Goal: Task Accomplishment & Management: Manage account settings

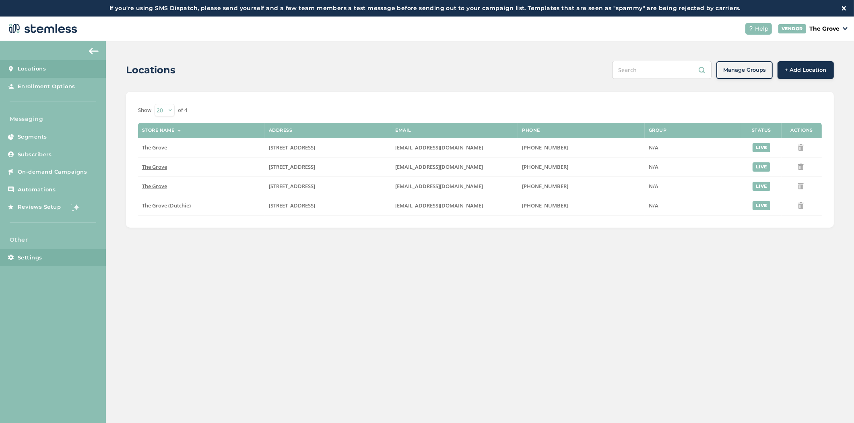
click at [17, 259] on link "Settings" at bounding box center [53, 258] width 106 height 18
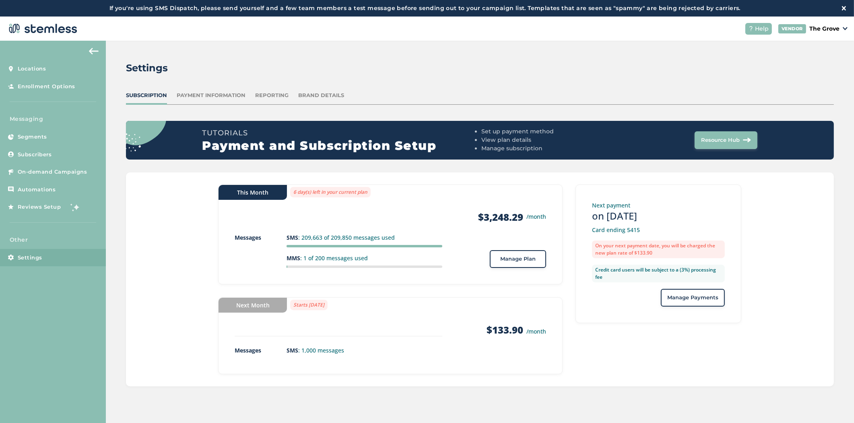
click at [532, 256] on span "Manage Plan" at bounding box center [517, 259] width 35 height 8
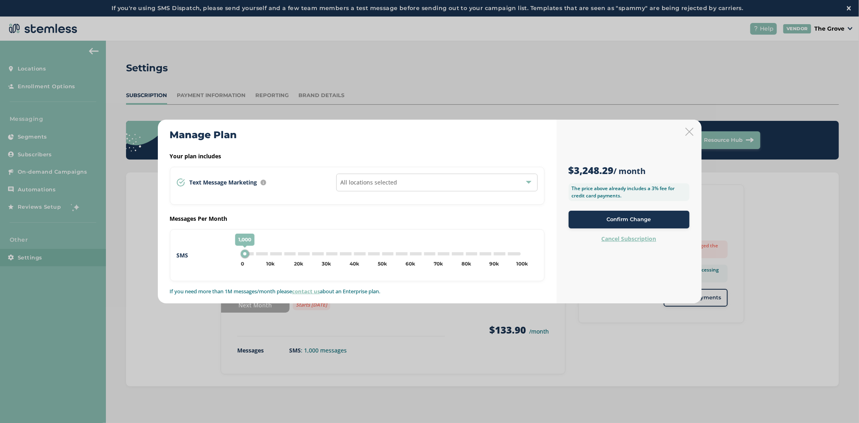
click at [387, 181] on span "All locations selected" at bounding box center [369, 182] width 57 height 8
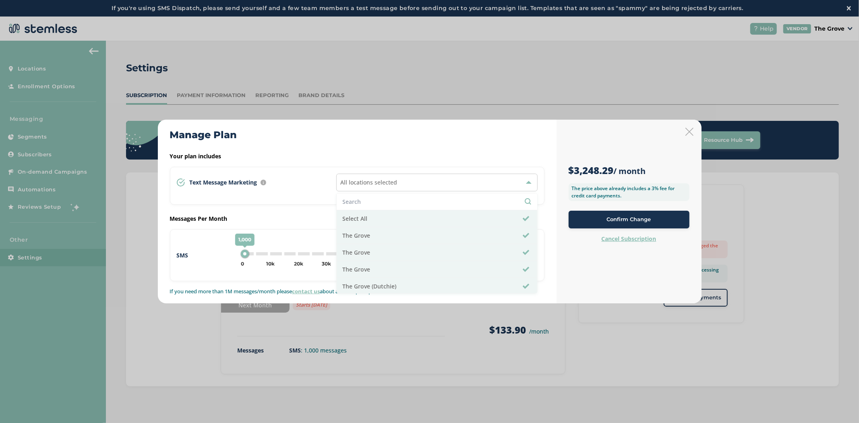
click at [418, 138] on div "Manage Plan" at bounding box center [357, 135] width 374 height 14
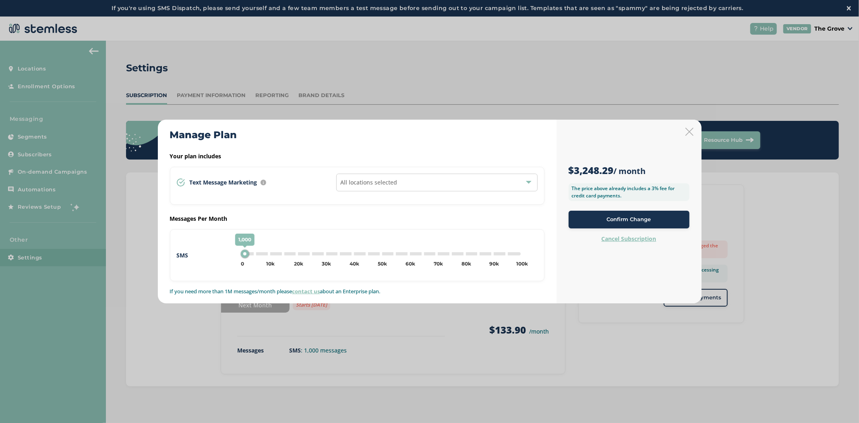
click at [687, 130] on icon at bounding box center [689, 132] width 8 height 8
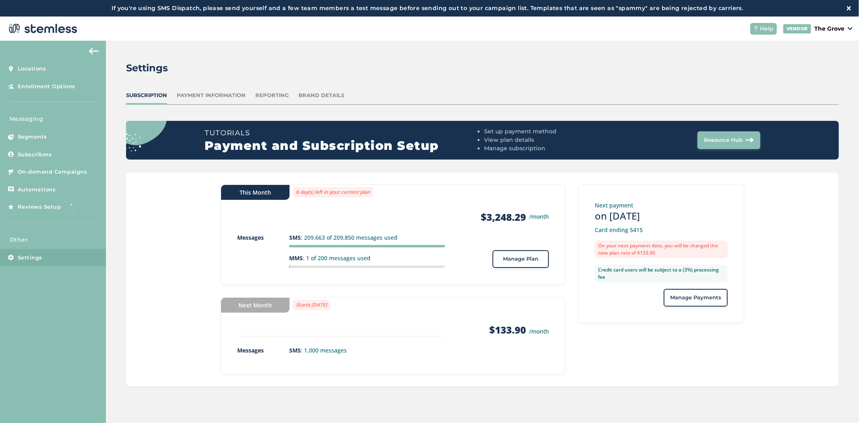
click at [267, 93] on div "Reporting" at bounding box center [271, 95] width 33 height 8
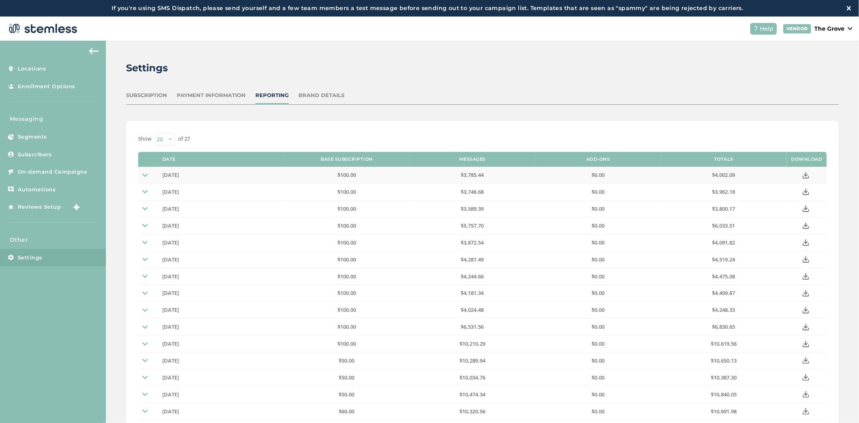
click at [146, 175] on img at bounding box center [145, 175] width 6 height 6
click at [141, 172] on td at bounding box center [148, 175] width 20 height 17
click at [144, 193] on img at bounding box center [145, 192] width 6 height 6
click at [144, 271] on td at bounding box center [148, 274] width 20 height 17
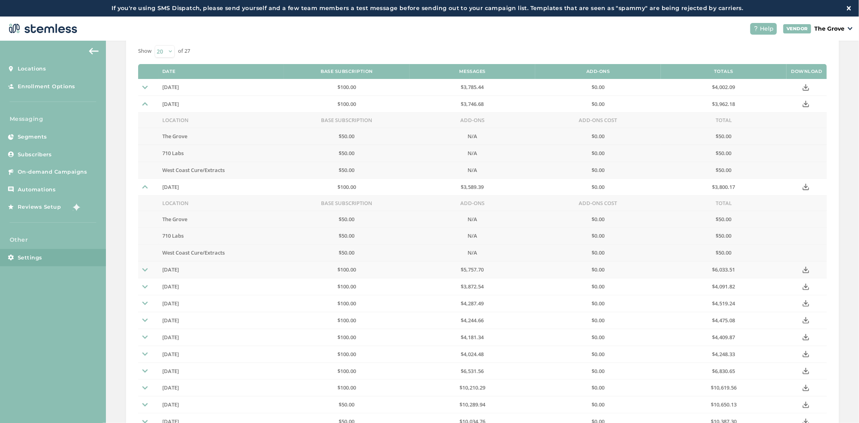
scroll to position [89, 0]
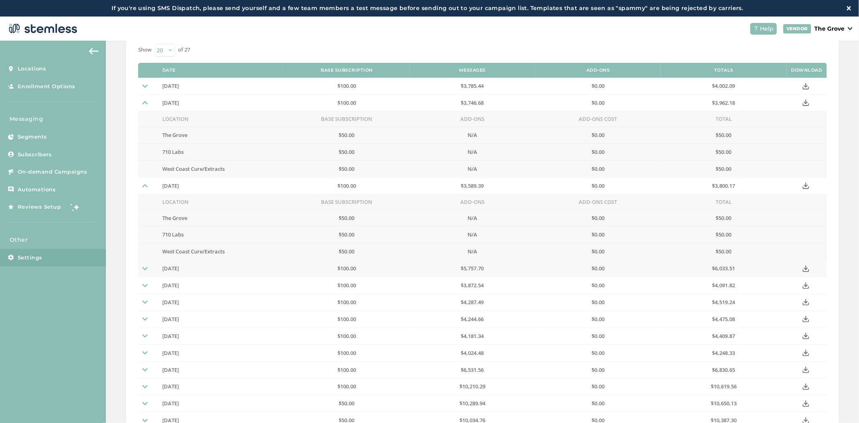
click at [148, 271] on td at bounding box center [148, 268] width 20 height 17
click at [147, 89] on img at bounding box center [145, 86] width 6 height 6
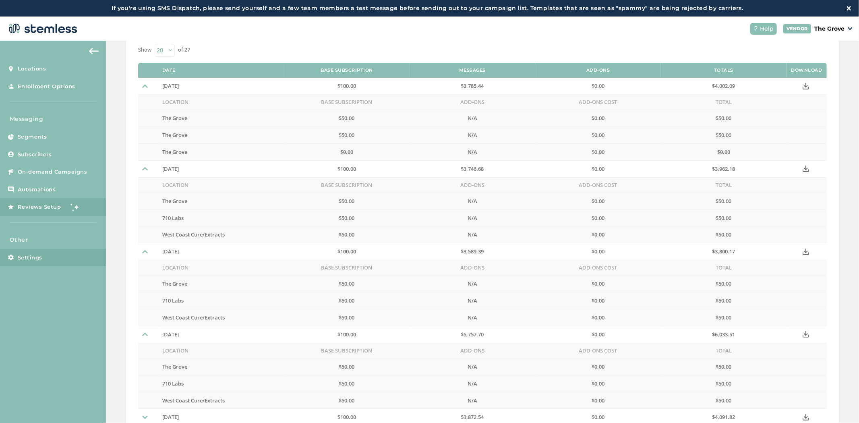
click at [49, 210] on span "Reviews Setup" at bounding box center [39, 207] width 43 height 8
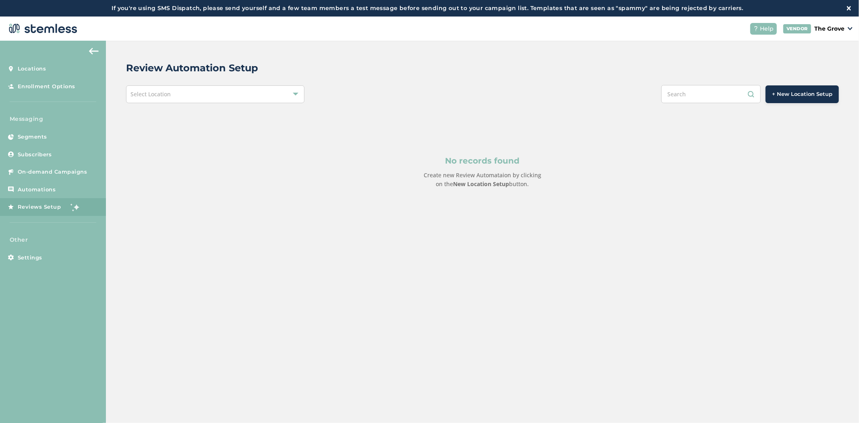
click at [250, 90] on div "Select Location" at bounding box center [215, 94] width 178 height 18
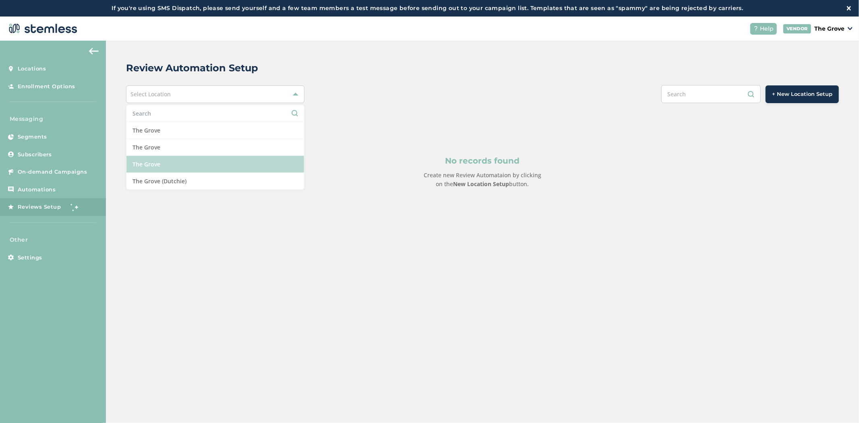
click at [219, 159] on li "The Grove" at bounding box center [214, 164] width 177 height 17
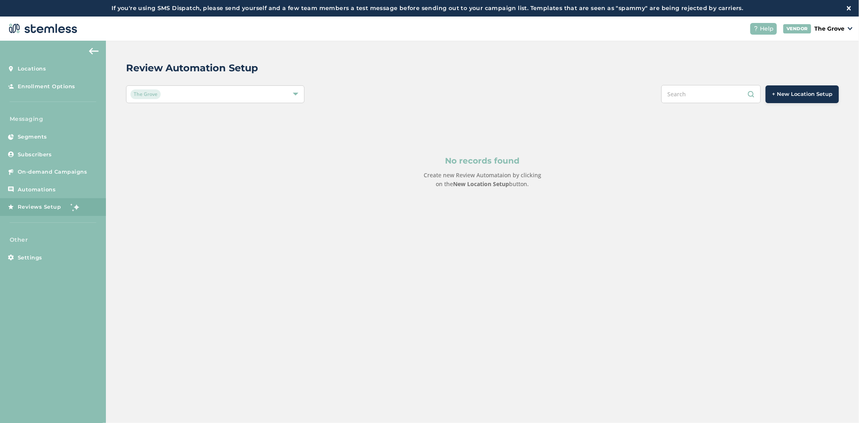
click at [206, 95] on div "The Grove" at bounding box center [210, 94] width 161 height 10
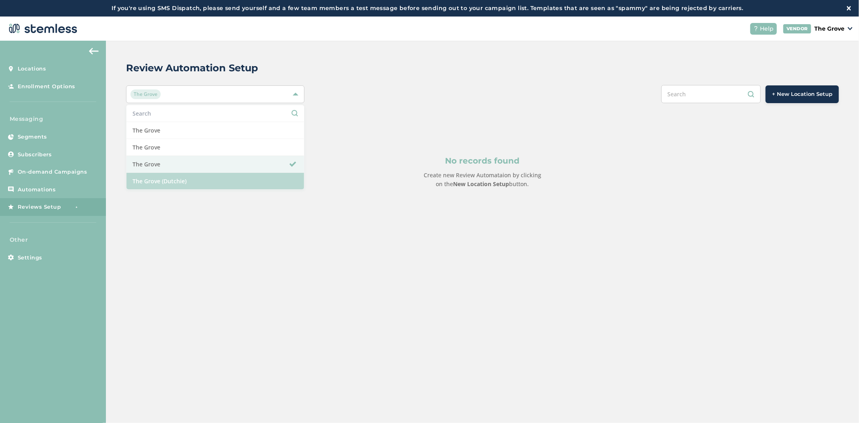
click at [194, 180] on li "The Grove (Dutchie)" at bounding box center [214, 181] width 177 height 17
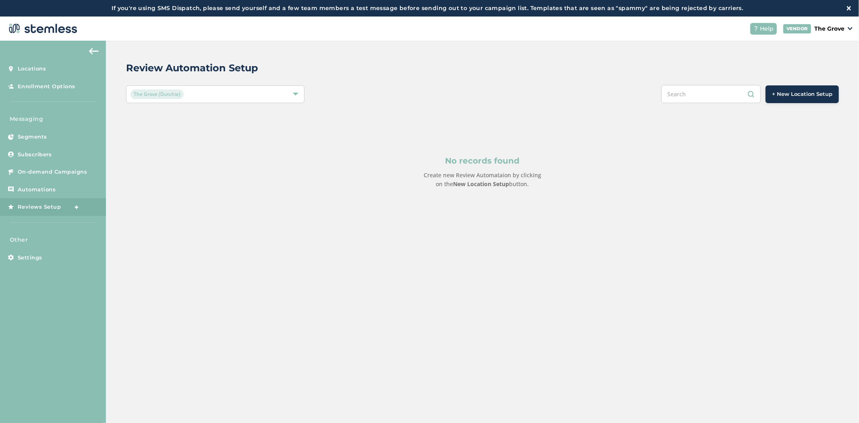
click at [773, 95] on span "+ New Location Setup" at bounding box center [802, 94] width 60 height 8
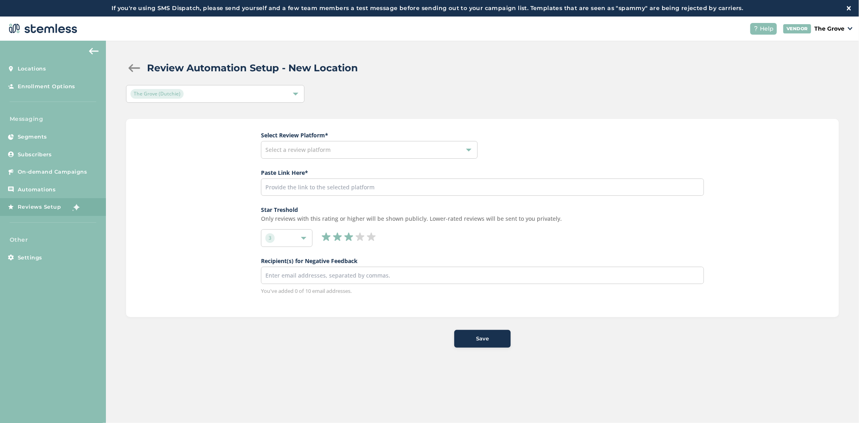
click at [405, 151] on div "Select a review platform" at bounding box center [369, 150] width 217 height 18
click at [548, 145] on div "Select Review Platform * Select a review platform google trustpilot yelp Paste …" at bounding box center [482, 213] width 443 height 164
click at [44, 61] on link "Locations" at bounding box center [53, 69] width 106 height 18
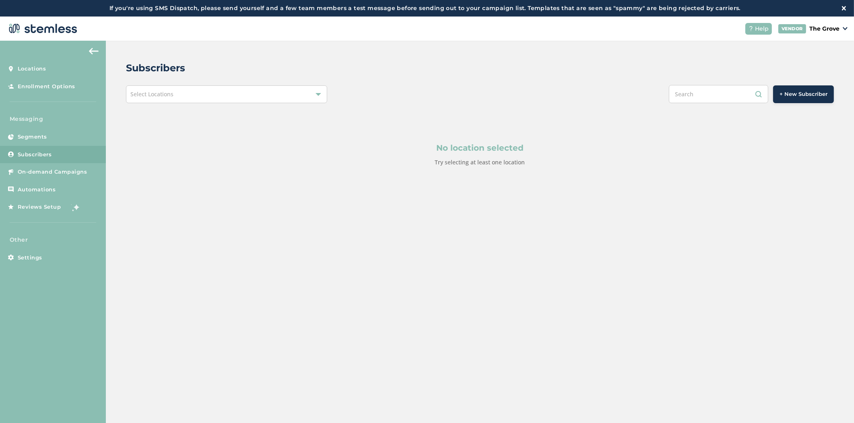
click at [248, 103] on div "No location selected Try selecting at least one location" at bounding box center [480, 154] width 708 height 102
click at [249, 93] on div "Select Locations" at bounding box center [226, 94] width 201 height 18
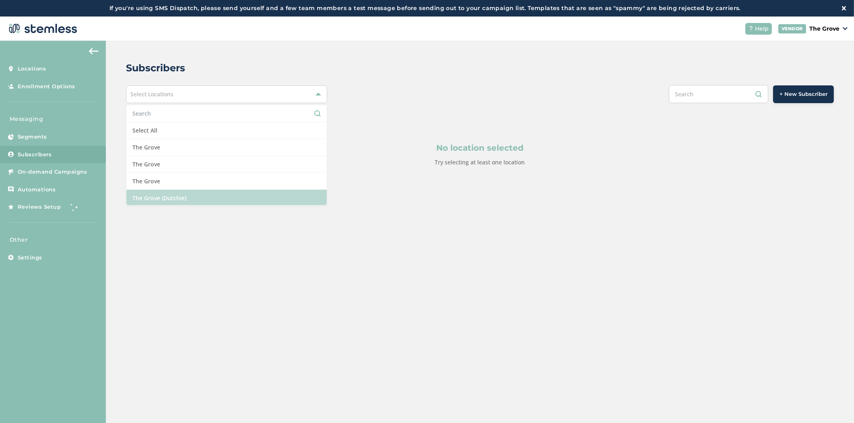
click at [229, 196] on li "The Grove (Dutchie)" at bounding box center [226, 198] width 201 height 17
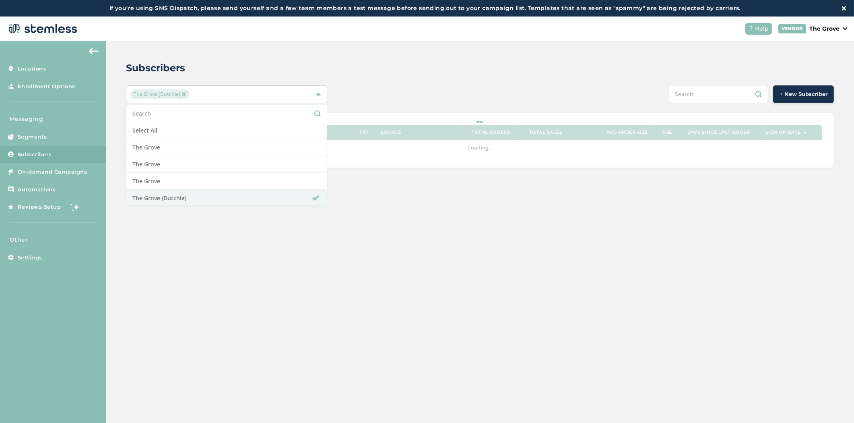
click at [512, 62] on div "Subscribers" at bounding box center [477, 68] width 702 height 14
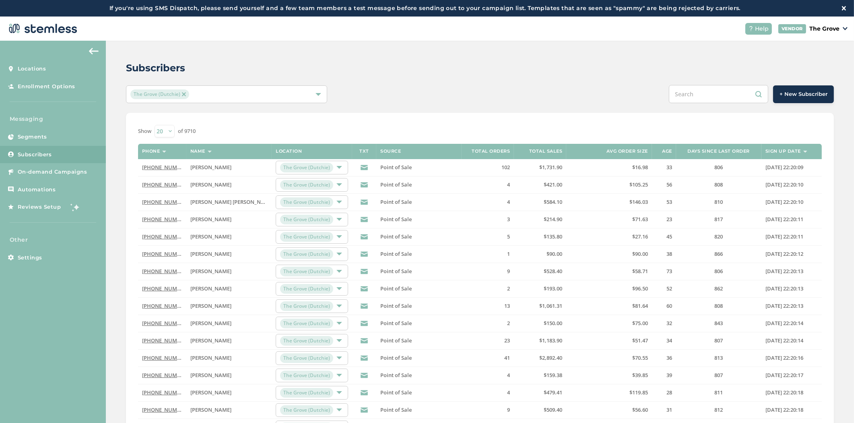
click at [232, 95] on div "The Grove (Dutchie)" at bounding box center [222, 94] width 184 height 10
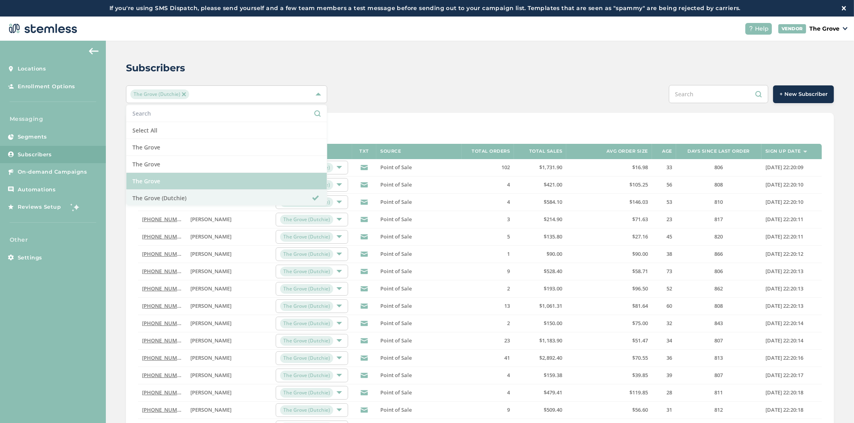
click at [217, 180] on li "The Grove" at bounding box center [226, 181] width 201 height 17
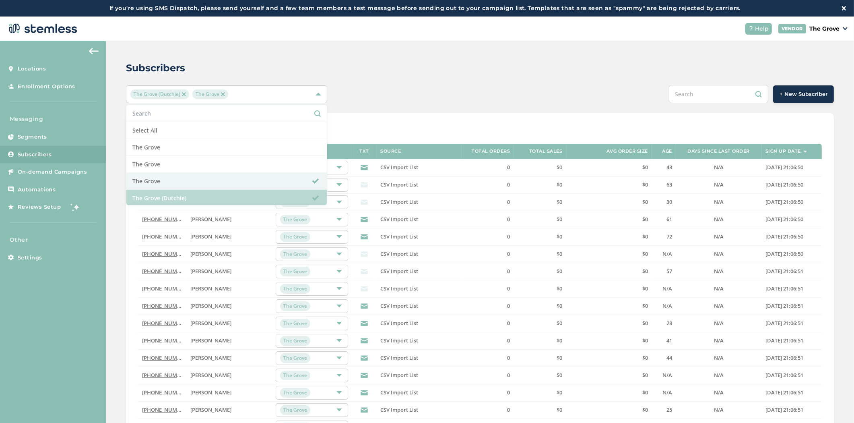
click at [301, 195] on li "The Grove (Dutchie)" at bounding box center [226, 198] width 201 height 17
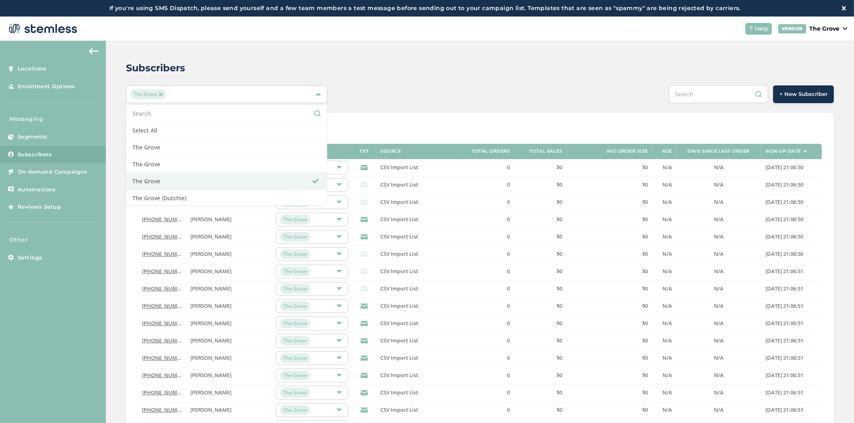
click at [431, 65] on div "Subscribers" at bounding box center [477, 68] width 702 height 14
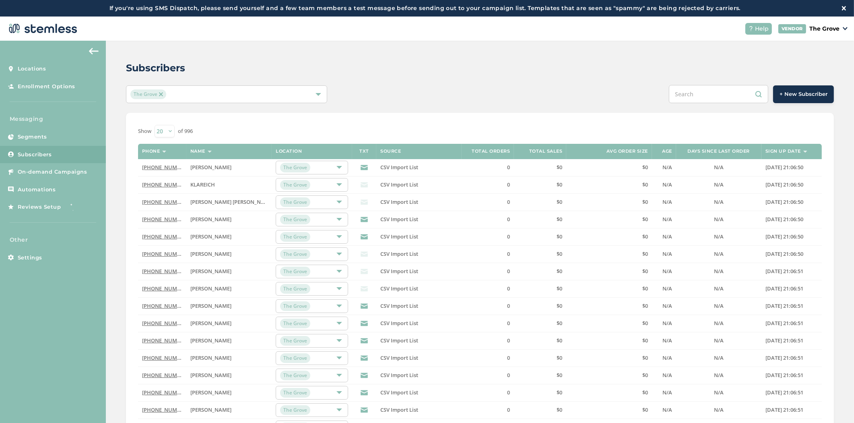
click at [265, 92] on div "The Grove" at bounding box center [222, 94] width 184 height 10
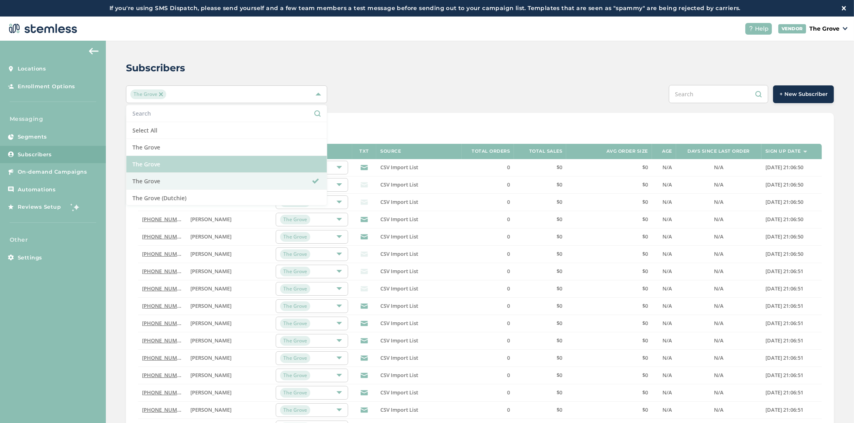
click at [230, 162] on li "The Grove" at bounding box center [226, 164] width 201 height 17
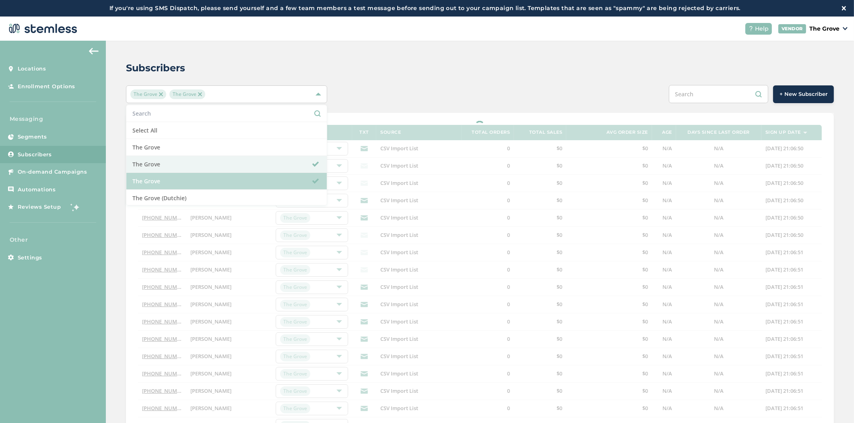
click at [227, 177] on li "The Grove" at bounding box center [226, 181] width 201 height 17
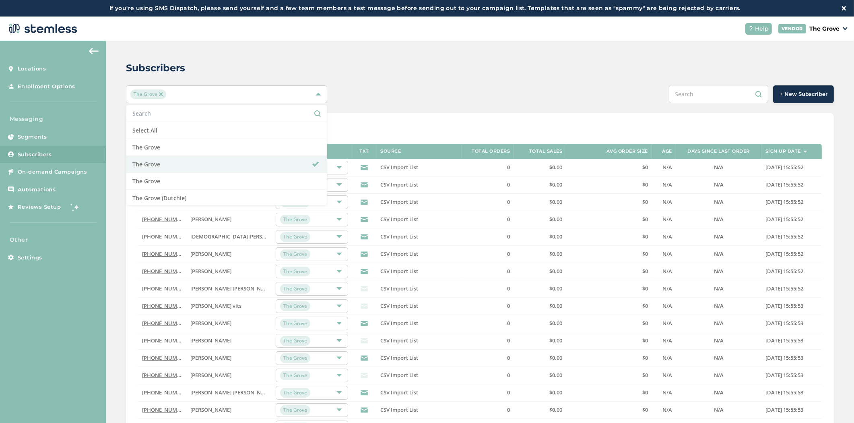
click at [408, 74] on div "Subscribers" at bounding box center [477, 68] width 702 height 14
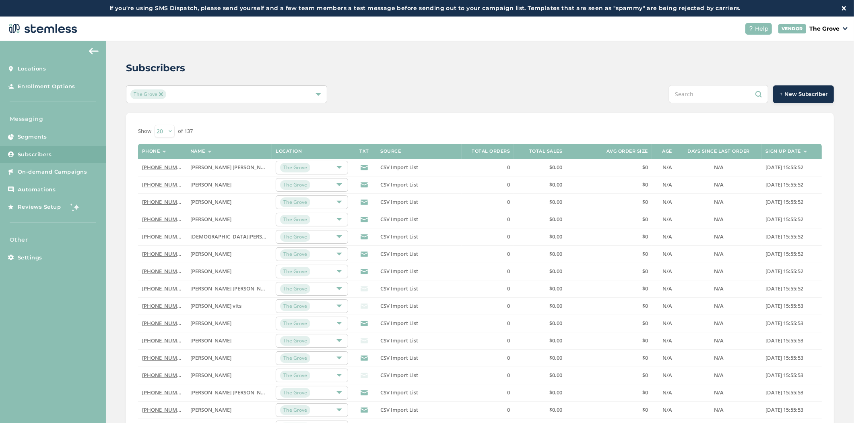
click at [284, 87] on div "The Grove" at bounding box center [226, 94] width 201 height 18
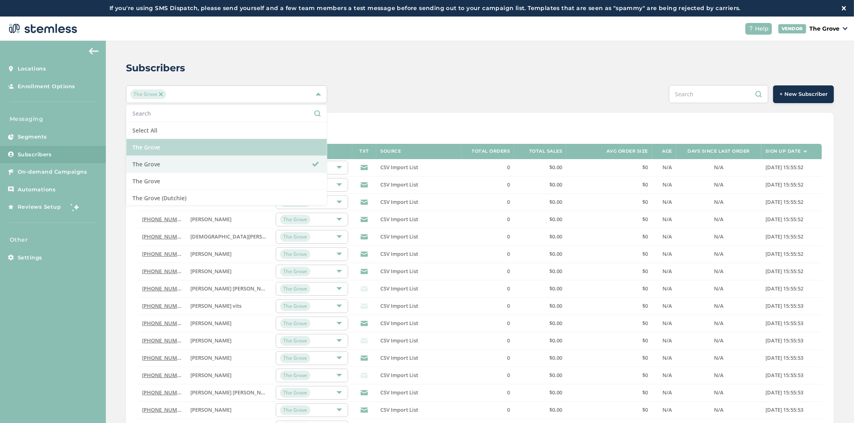
click at [259, 142] on li "The Grove" at bounding box center [226, 147] width 201 height 17
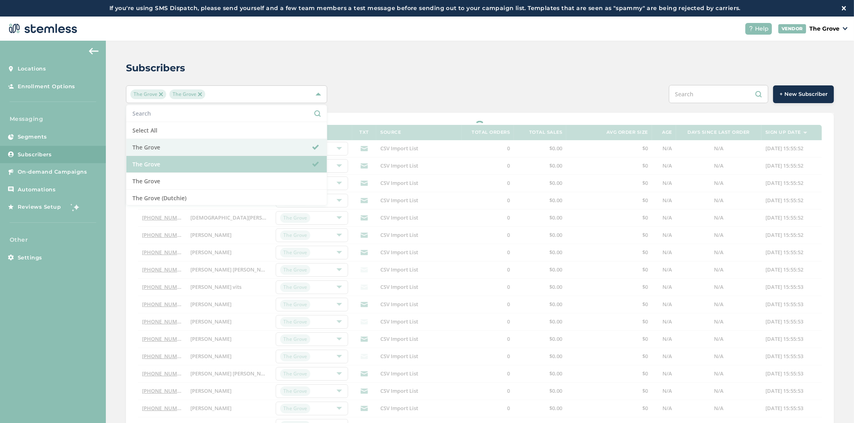
click at [255, 161] on li "The Grove" at bounding box center [226, 164] width 201 height 17
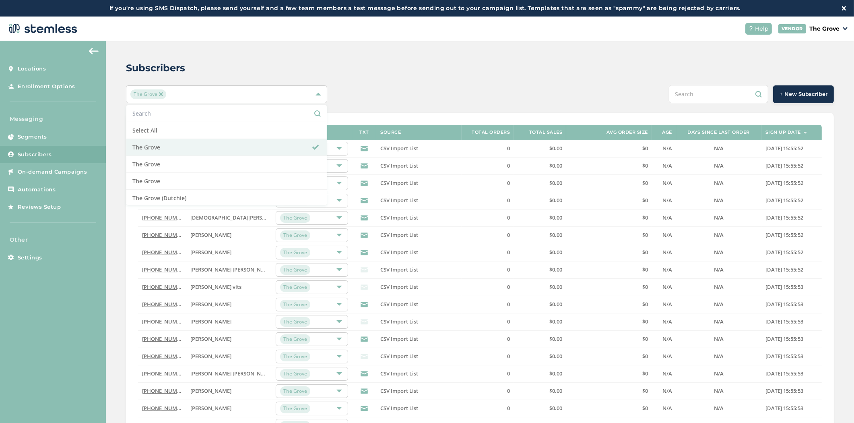
click at [412, 77] on div "Subscribers The Grove Select All The Grove The Grove The Grove The Grove (Dutch…" at bounding box center [480, 280] width 749 height 478
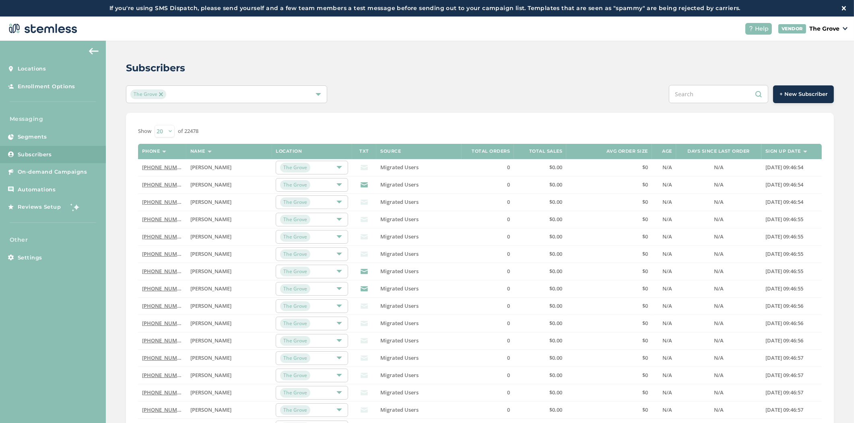
click at [290, 93] on div "The Grove" at bounding box center [222, 94] width 184 height 10
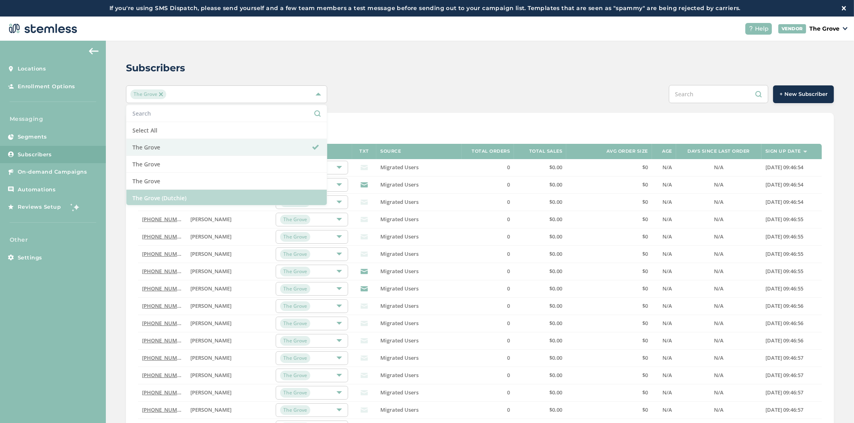
click at [260, 199] on li "The Grove (Dutchie)" at bounding box center [226, 198] width 201 height 17
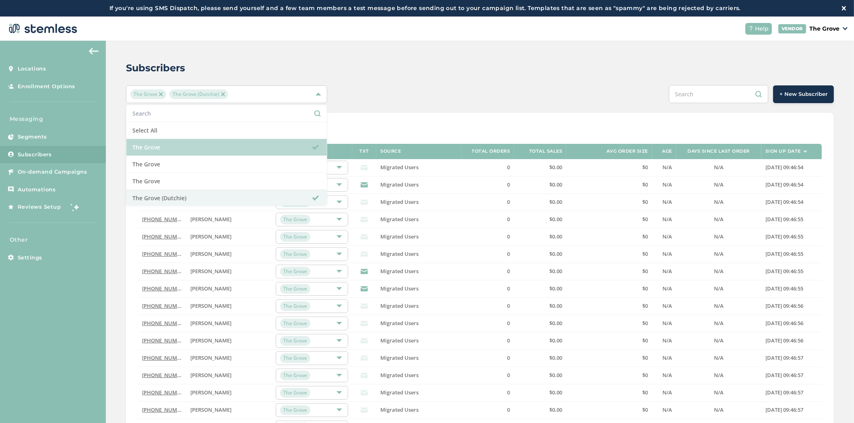
click at [308, 152] on li "The Grove" at bounding box center [226, 147] width 201 height 17
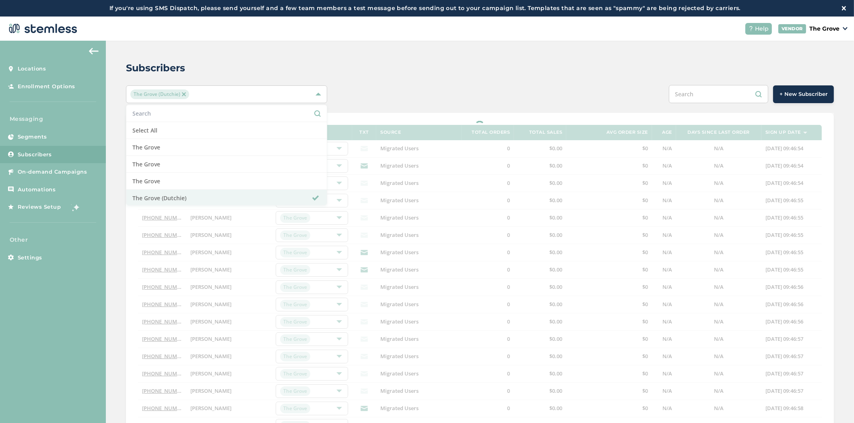
click at [436, 86] on div "+ New Subscriber" at bounding box center [627, 94] width 413 height 18
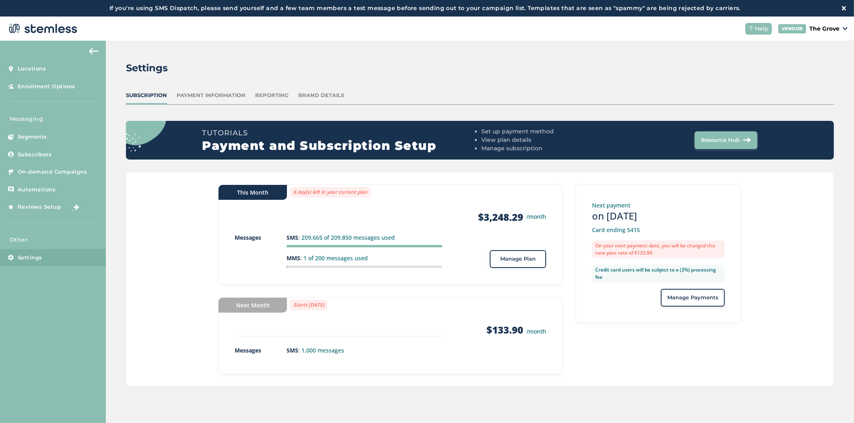
click at [503, 250] on button "Manage Plan" at bounding box center [518, 259] width 56 height 18
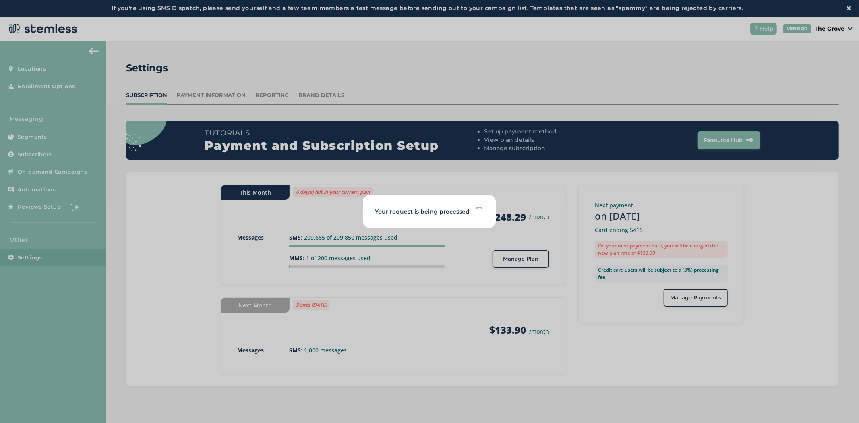
click at [508, 255] on div "Your request is being processed" at bounding box center [429, 211] width 859 height 423
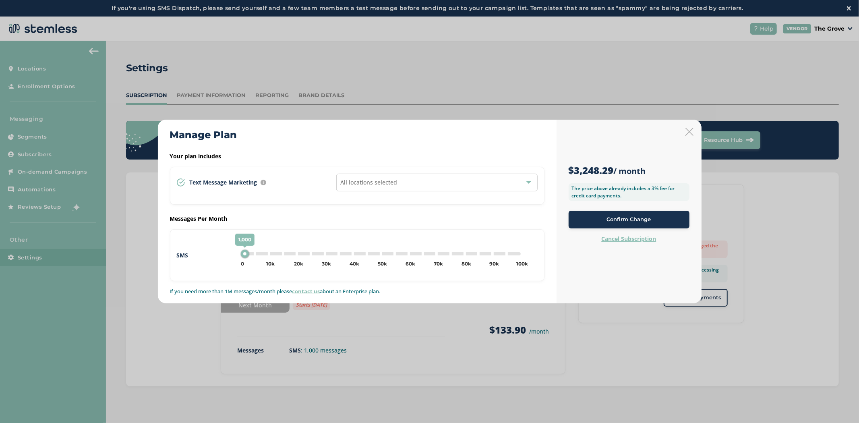
click at [406, 188] on div "All locations selected" at bounding box center [436, 183] width 201 height 18
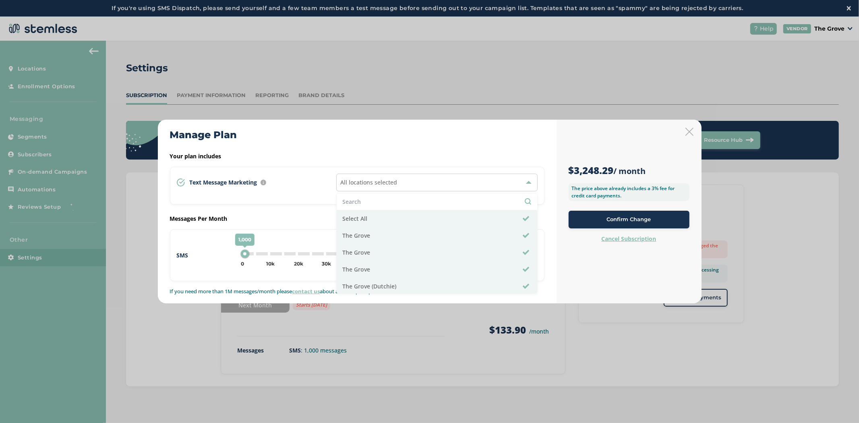
click at [421, 148] on div "Manage Plan Your plan includes Text Message Marketing Every location automatica…" at bounding box center [357, 212] width 399 height 184
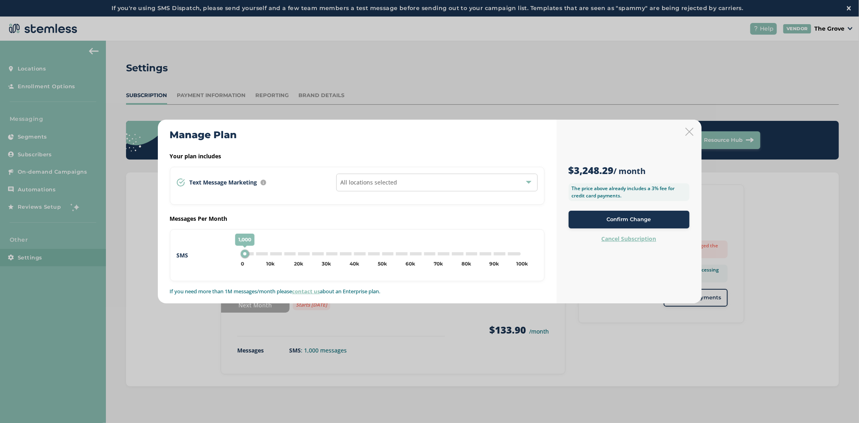
click at [687, 131] on icon at bounding box center [689, 132] width 8 height 8
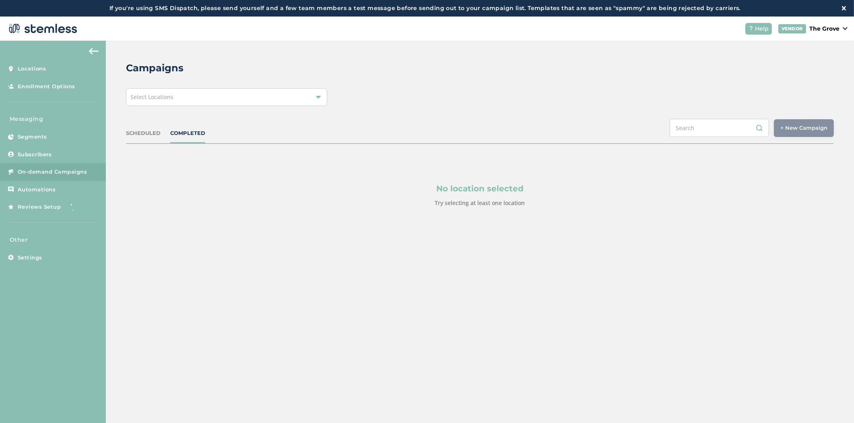
click at [246, 95] on div "Select Locations" at bounding box center [226, 97] width 201 height 18
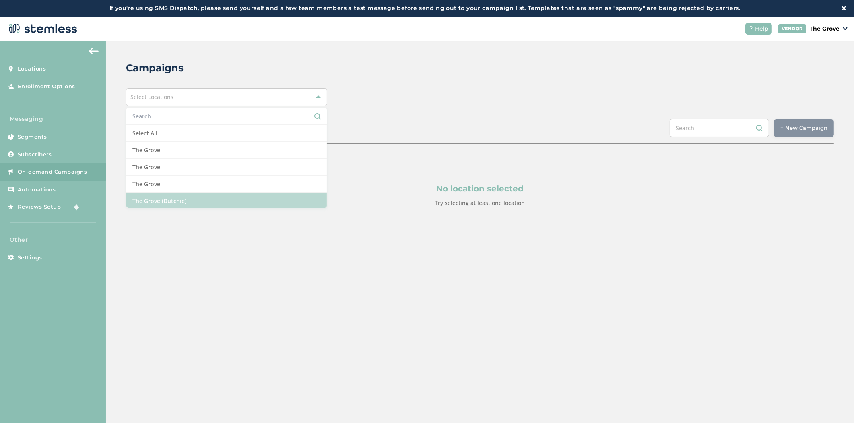
click at [167, 198] on li "The Grove (Dutchie)" at bounding box center [226, 200] width 201 height 17
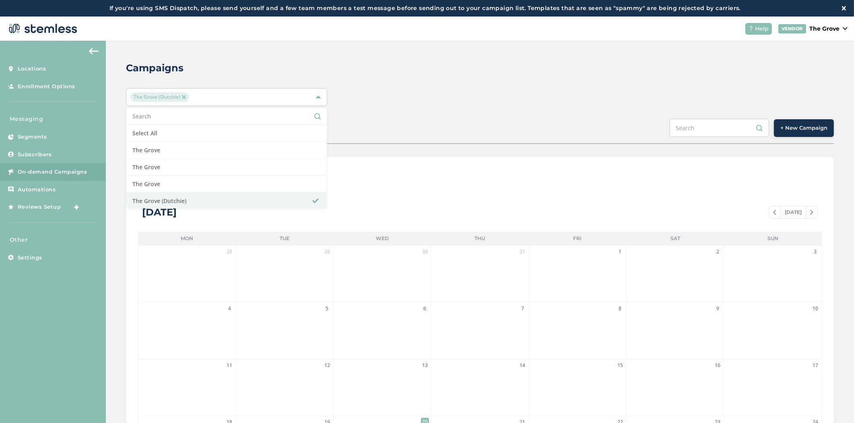
click at [412, 74] on div "Campaigns" at bounding box center [477, 68] width 702 height 14
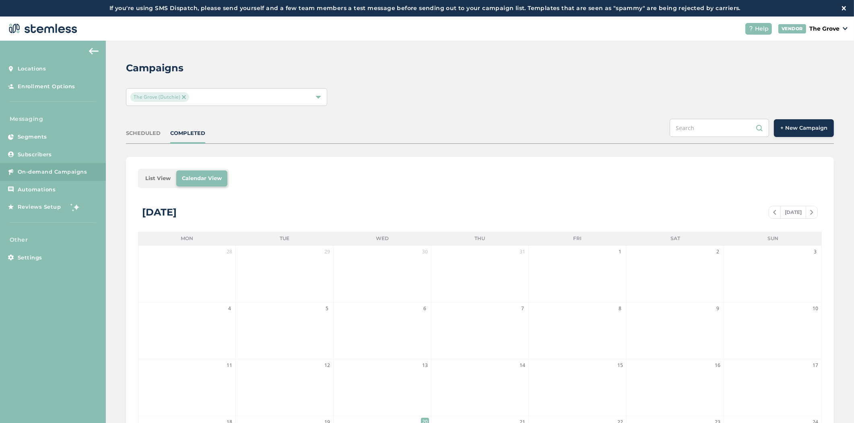
click at [792, 125] on span "+ New Campaign" at bounding box center [804, 128] width 47 height 8
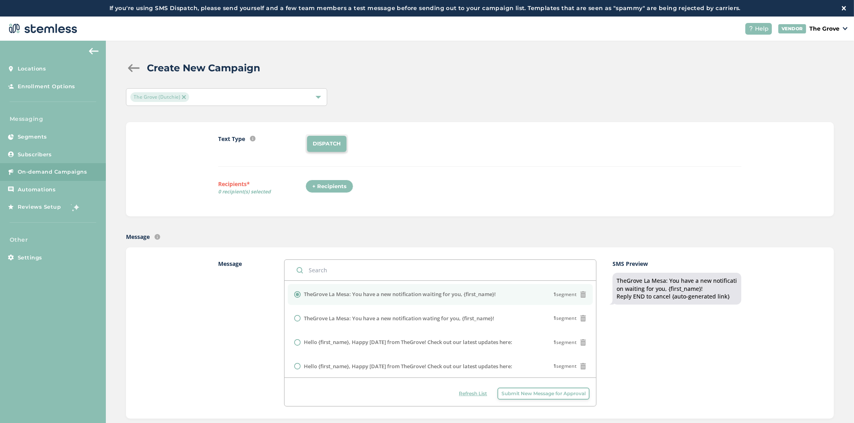
click at [315, 188] on div "+ Recipients" at bounding box center [330, 187] width 48 height 14
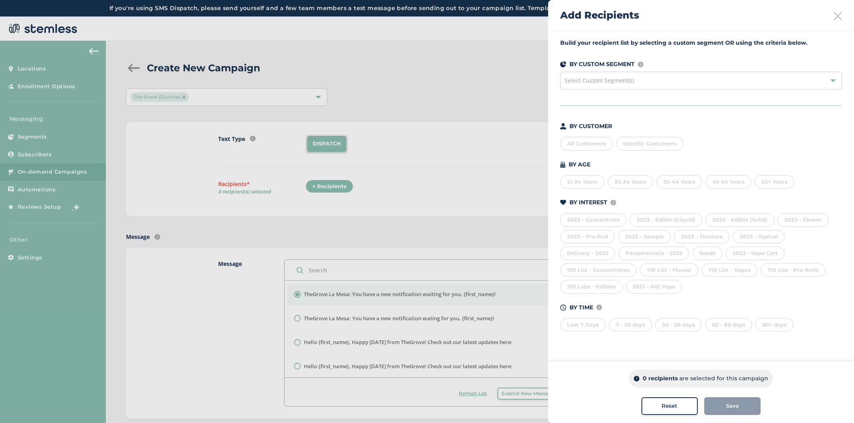
click at [572, 142] on div "All Customers" at bounding box center [586, 144] width 53 height 14
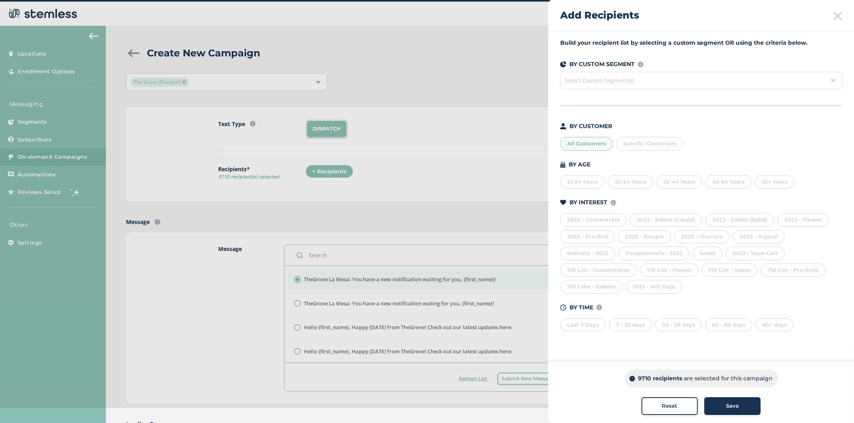
scroll to position [17, 0]
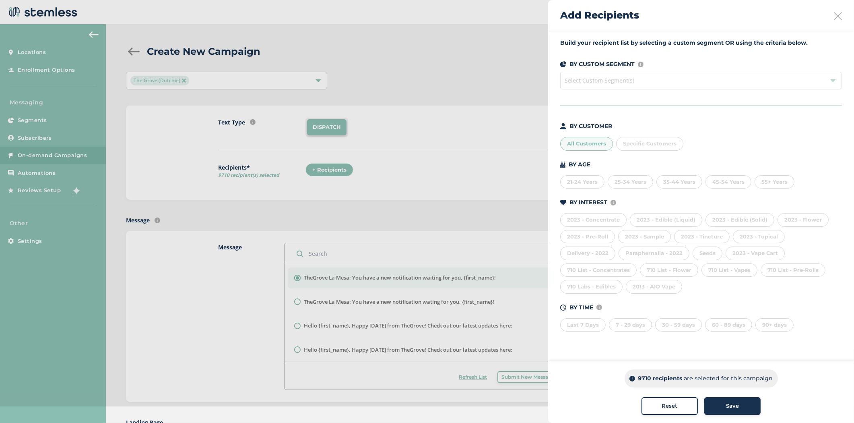
click at [573, 182] on div "21-24 Years" at bounding box center [582, 182] width 44 height 14
click at [641, 181] on div "25-34 Years" at bounding box center [630, 182] width 45 height 14
click at [570, 325] on div "Last 7 Days" at bounding box center [582, 325] width 45 height 14
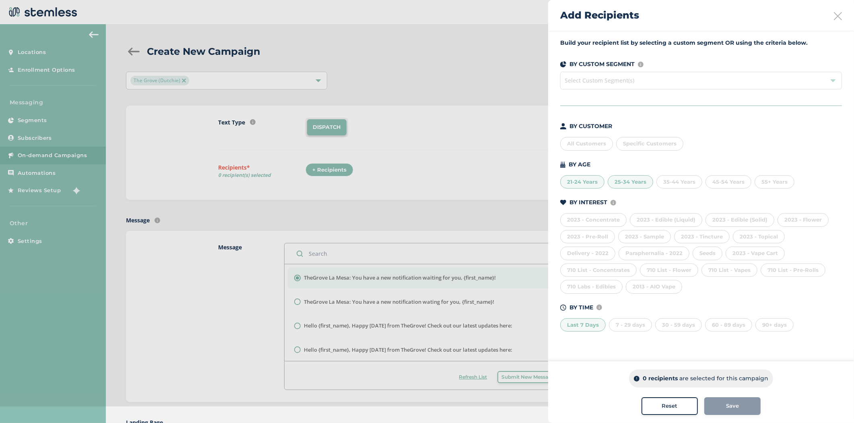
click at [631, 324] on div "7 - 29 days" at bounding box center [630, 325] width 43 height 14
click at [618, 323] on div "7 - 29 days" at bounding box center [630, 325] width 43 height 14
click at [625, 323] on div "7 - 29 days" at bounding box center [630, 325] width 43 height 14
click at [589, 328] on div "Last 7 Days" at bounding box center [582, 325] width 45 height 14
click at [595, 325] on div "Last 7 Days" at bounding box center [582, 325] width 45 height 14
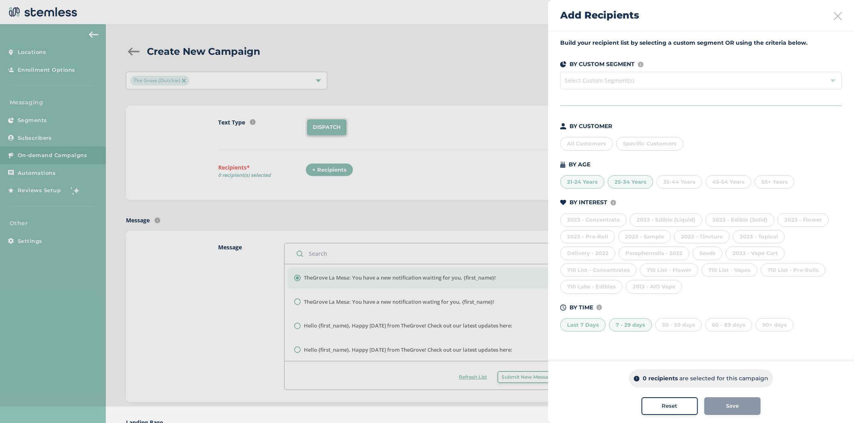
click at [597, 323] on div "Last 7 Days" at bounding box center [582, 325] width 45 height 14
click at [627, 323] on div "7 - 29 days" at bounding box center [630, 325] width 43 height 14
click at [633, 180] on div "25-34 Years" at bounding box center [630, 182] width 45 height 14
click at [586, 181] on div "21-24 Years" at bounding box center [582, 182] width 44 height 14
click at [836, 17] on icon at bounding box center [838, 16] width 8 height 8
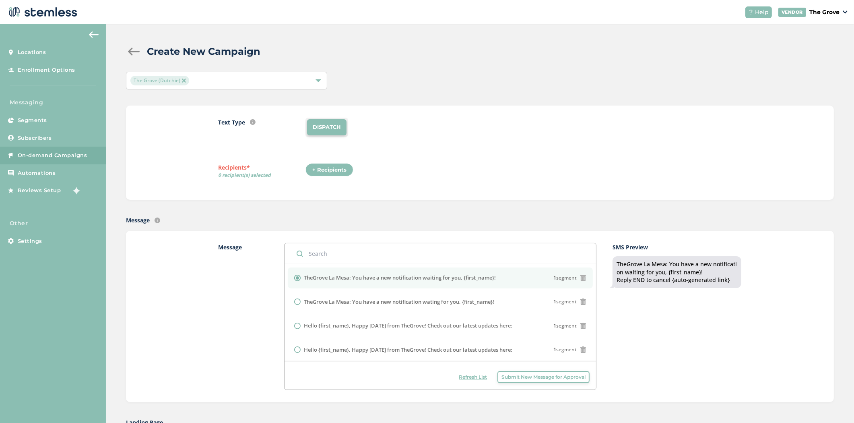
click at [330, 159] on div "Text Type SMS : A cost effective way to reach your customers. Send a intro text…" at bounding box center [479, 153] width 523 height 70
click at [325, 172] on div "+ Recipients" at bounding box center [330, 170] width 48 height 14
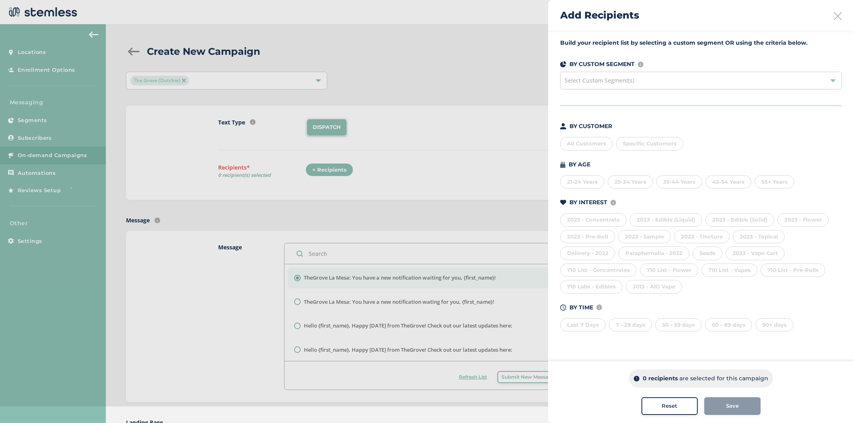
click at [583, 142] on div "All Customers" at bounding box center [586, 144] width 53 height 14
click at [582, 327] on div "Last 7 Days" at bounding box center [582, 325] width 45 height 14
click at [840, 16] on icon at bounding box center [838, 16] width 8 height 8
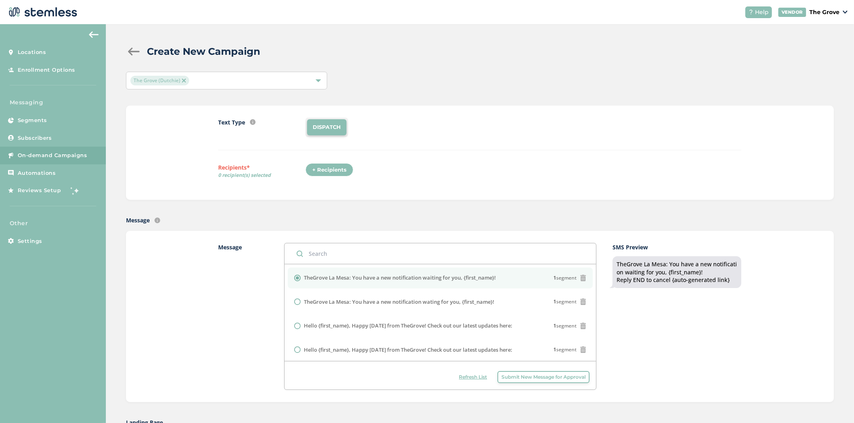
click at [312, 171] on div "+ Recipients" at bounding box center [330, 170] width 48 height 14
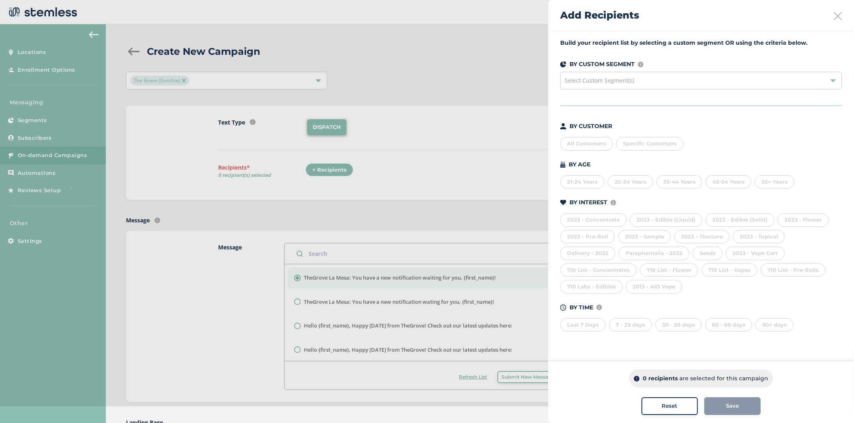
click at [581, 77] on span "Select Custom Segment(s)" at bounding box center [600, 81] width 70 height 8
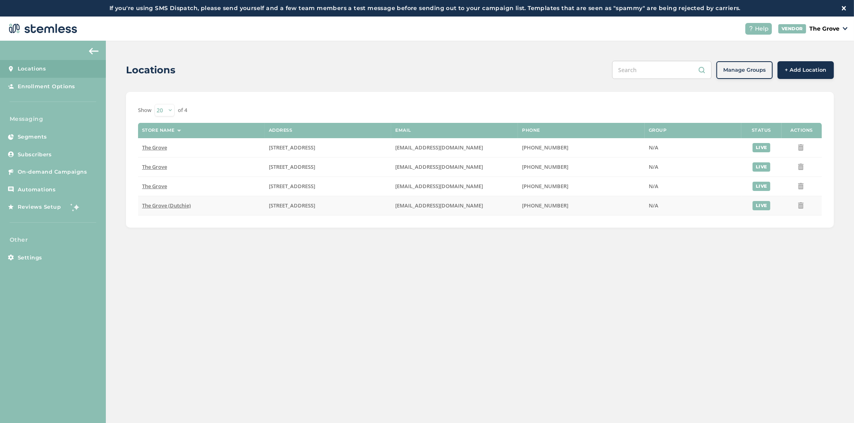
click at [163, 201] on td "The Grove (Dutchie)" at bounding box center [201, 205] width 127 height 19
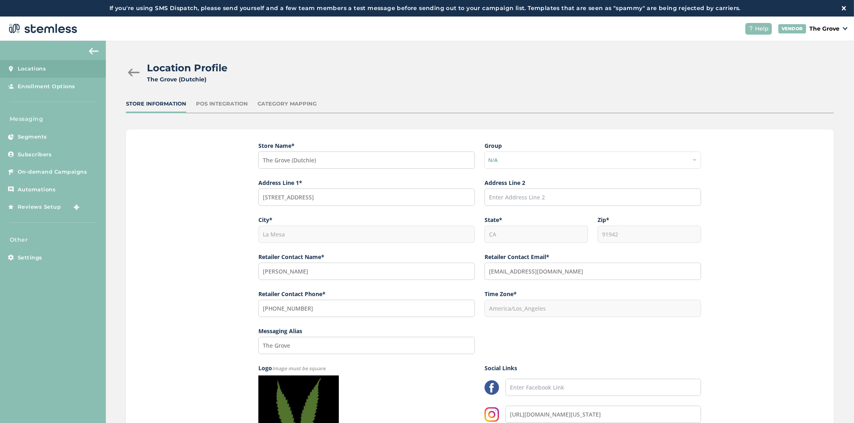
click at [231, 101] on div "POS Integration" at bounding box center [222, 104] width 52 height 8
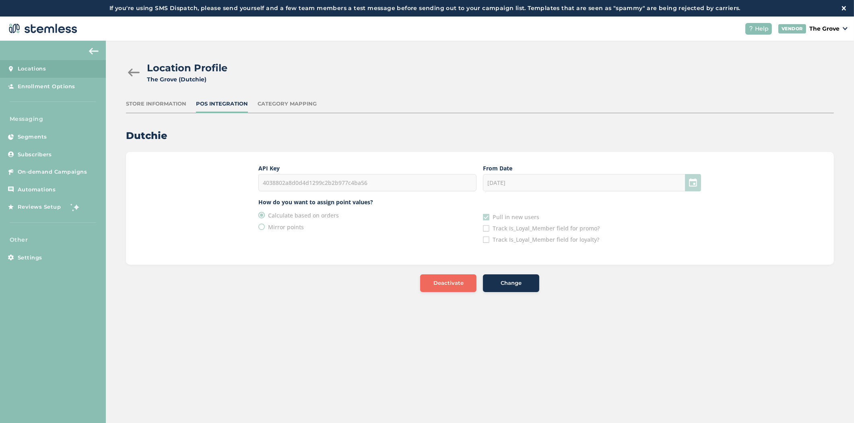
click at [288, 96] on div "Location Profile [GEOGRAPHIC_DATA] (Dutchie) Store Information POS Integration …" at bounding box center [480, 176] width 749 height 271
click at [287, 106] on div "Category Mapping" at bounding box center [287, 104] width 59 height 8
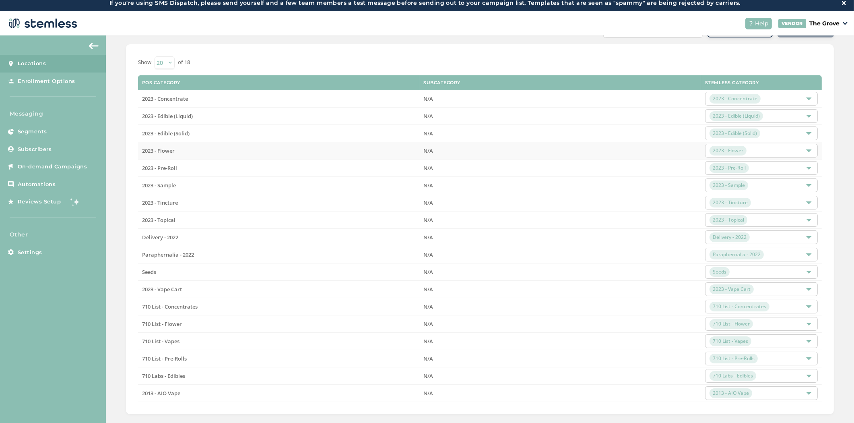
scroll to position [6, 0]
drag, startPoint x: 182, startPoint y: 82, endPoint x: 144, endPoint y: 82, distance: 38.3
click at [140, 83] on th "POS Category" at bounding box center [279, 82] width 282 height 15
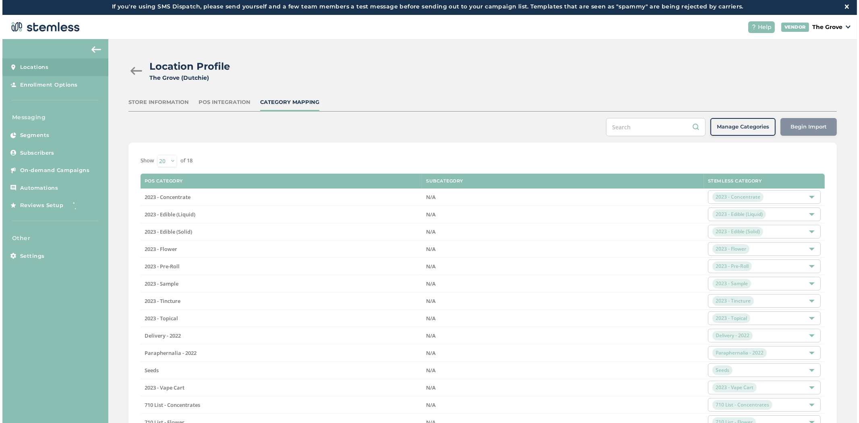
scroll to position [0, 0]
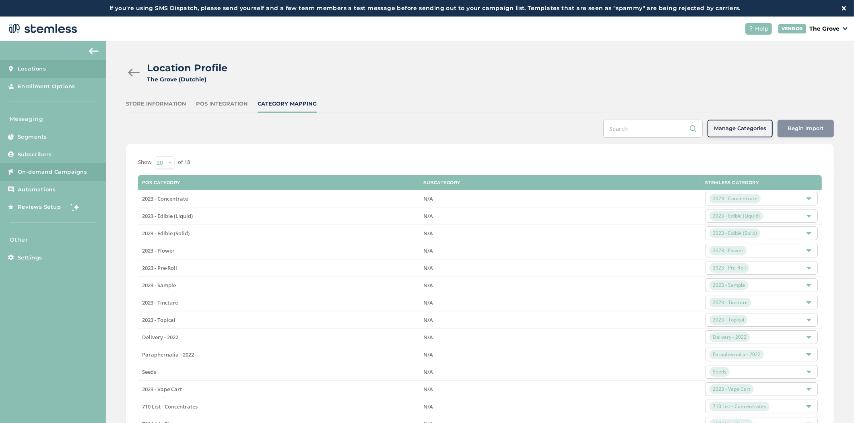
click at [65, 171] on span "On-demand Campaigns" at bounding box center [53, 172] width 70 height 8
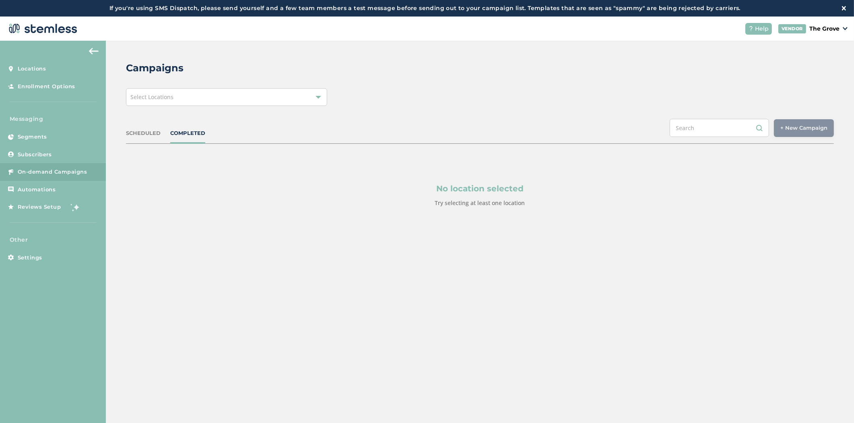
click at [215, 94] on div "Select Locations" at bounding box center [226, 97] width 201 height 18
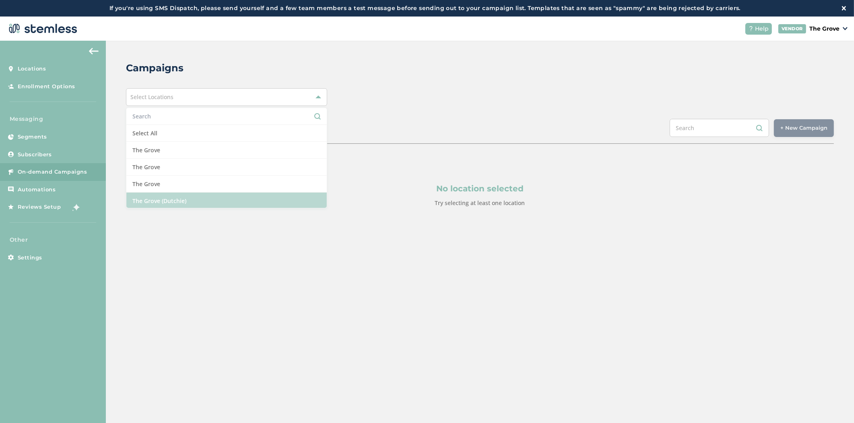
click at [199, 196] on li "The Grove (Dutchie)" at bounding box center [226, 200] width 201 height 17
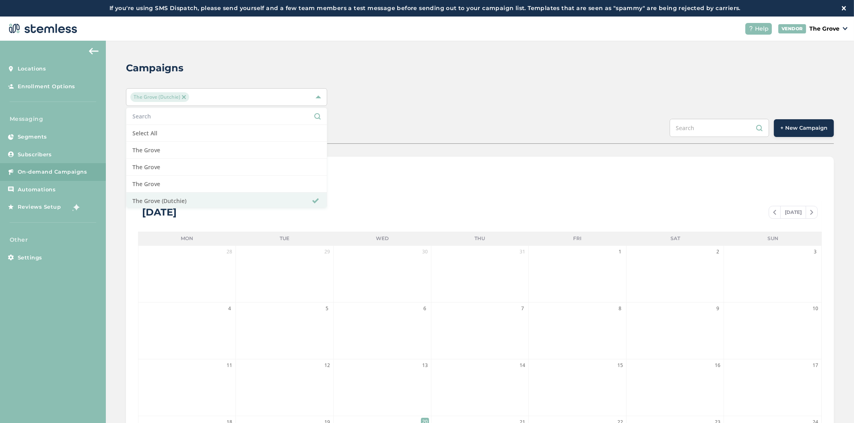
click at [511, 115] on div "Campaigns The Grove (Dutchie) Select All The Grove The Grove The Grove The Grov…" at bounding box center [480, 301] width 749 height 521
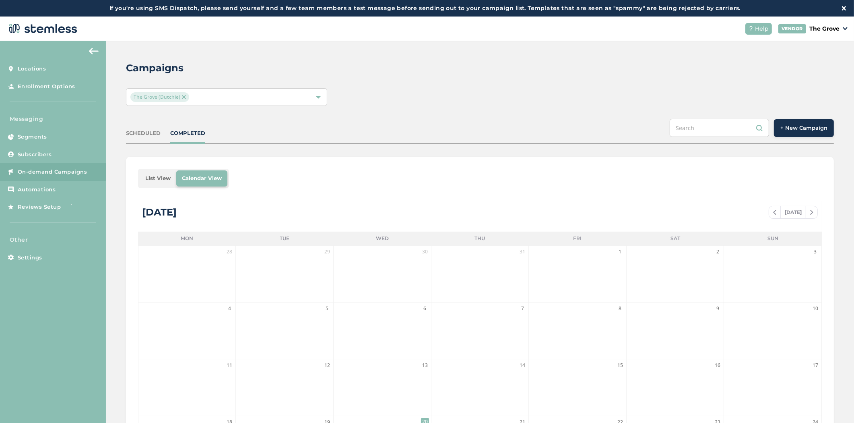
click at [813, 134] on button "+ New Campaign" at bounding box center [804, 128] width 60 height 18
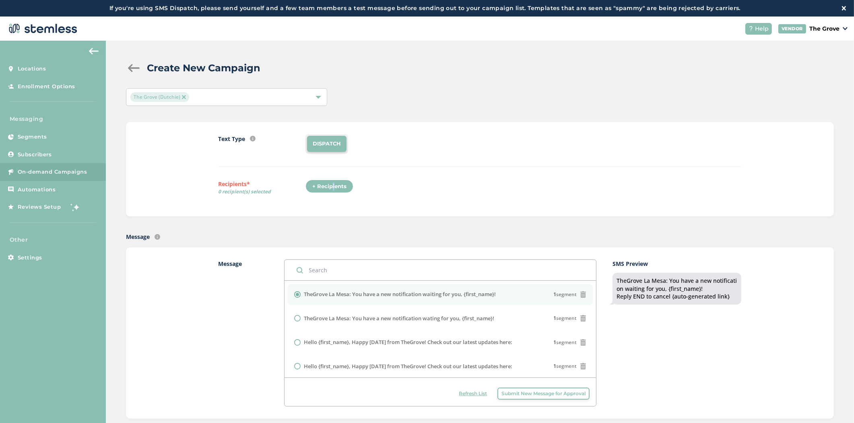
click at [328, 191] on div "+ Recipients" at bounding box center [330, 187] width 48 height 14
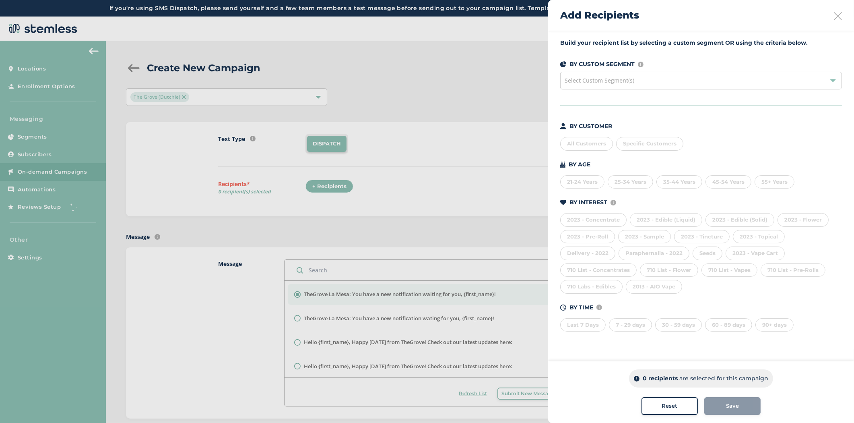
click at [586, 328] on div "Last 7 Days" at bounding box center [582, 325] width 45 height 14
click at [624, 329] on div "7 - 29 days" at bounding box center [630, 325] width 43 height 14
click at [687, 325] on div "30 - 59 days" at bounding box center [679, 325] width 47 height 14
click at [725, 324] on div "60 - 89 days" at bounding box center [728, 325] width 47 height 14
click at [778, 329] on div "90+ days" at bounding box center [775, 325] width 38 height 14
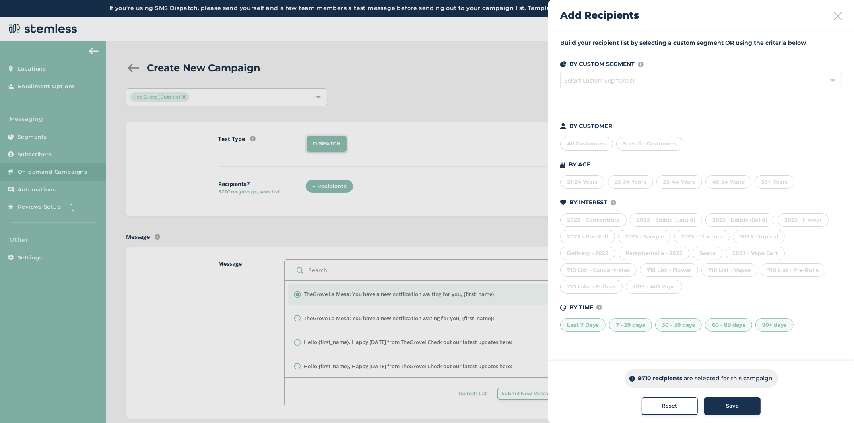
click at [764, 327] on div "90+ days" at bounding box center [775, 325] width 38 height 14
click at [734, 329] on div "60 - 89 days" at bounding box center [728, 325] width 47 height 14
click at [677, 327] on div "30 - 59 days" at bounding box center [679, 325] width 47 height 14
click at [650, 327] on div "7 - 29 days" at bounding box center [630, 325] width 43 height 14
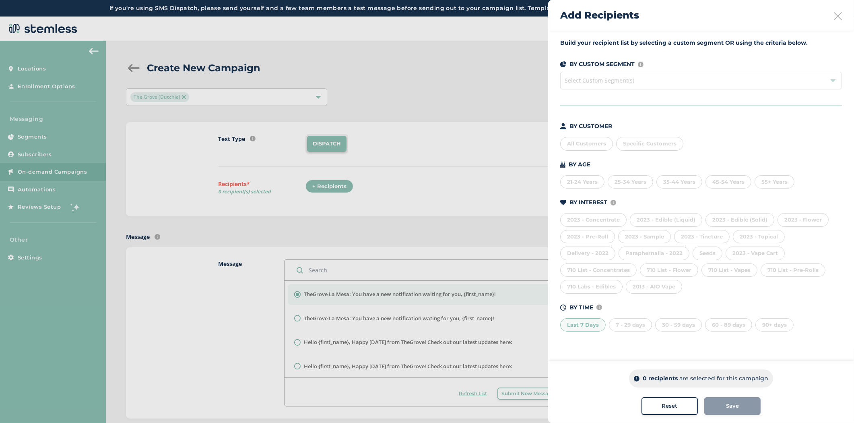
drag, startPoint x: 781, startPoint y: 329, endPoint x: 766, endPoint y: 324, distance: 15.8
click at [779, 328] on div "90+ days" at bounding box center [775, 325] width 38 height 14
click at [592, 326] on div "Last 7 Days" at bounding box center [582, 325] width 45 height 14
drag, startPoint x: 638, startPoint y: 378, endPoint x: 650, endPoint y: 376, distance: 12.3
click at [650, 376] on div "9710 recipients are selected for this campaign" at bounding box center [701, 378] width 153 height 18
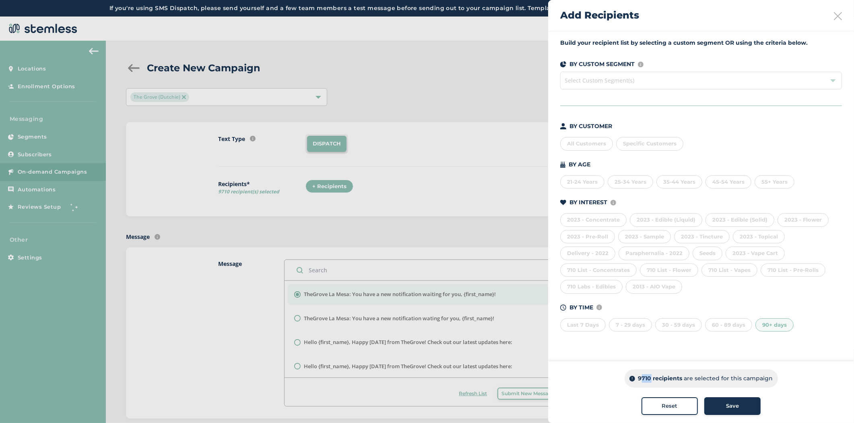
drag, startPoint x: 571, startPoint y: 62, endPoint x: 635, endPoint y: 60, distance: 64.5
click at [635, 60] on div "BY CUSTOM SEGMENT Custom segments are user-defined subscriber lists that you ca…" at bounding box center [701, 64] width 282 height 8
click at [593, 81] on span "Select Custom Segment(s)" at bounding box center [701, 81] width 282 height 18
click at [831, 79] on span "Select Custom Segment(s)" at bounding box center [701, 81] width 282 height 18
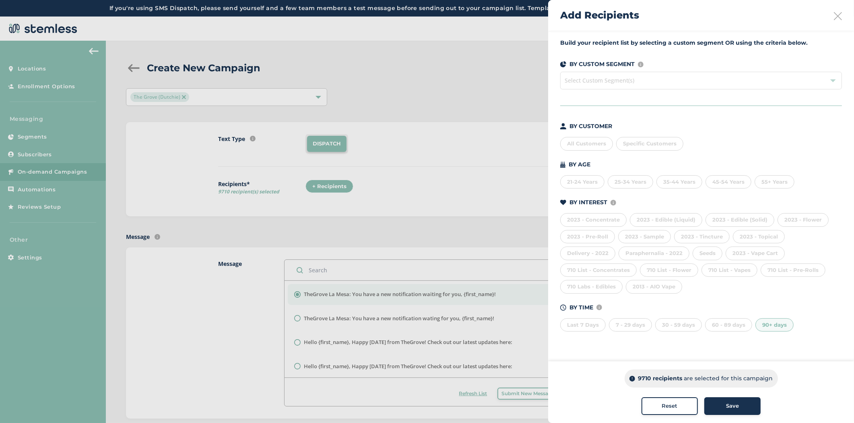
click at [839, 13] on icon at bounding box center [838, 16] width 8 height 8
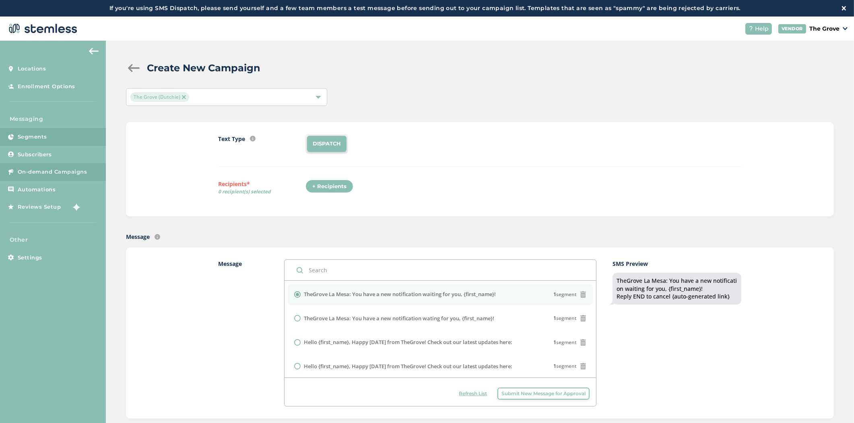
click at [42, 137] on span "Segments" at bounding box center [32, 137] width 29 height 8
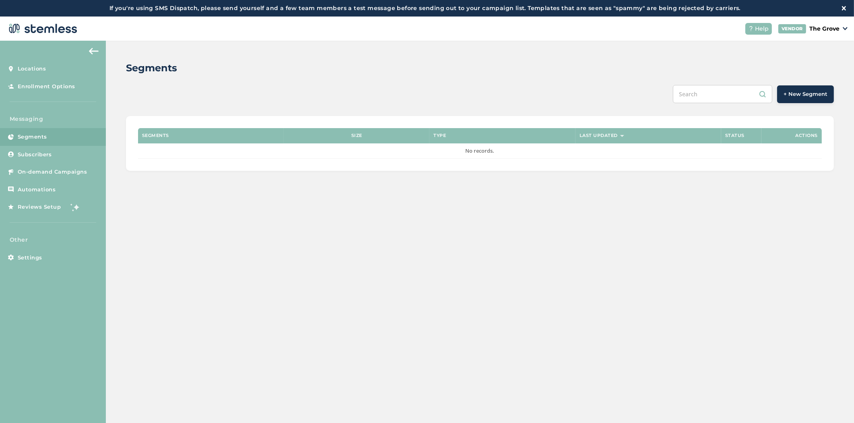
click at [814, 87] on button "+ New Segment" at bounding box center [806, 94] width 57 height 18
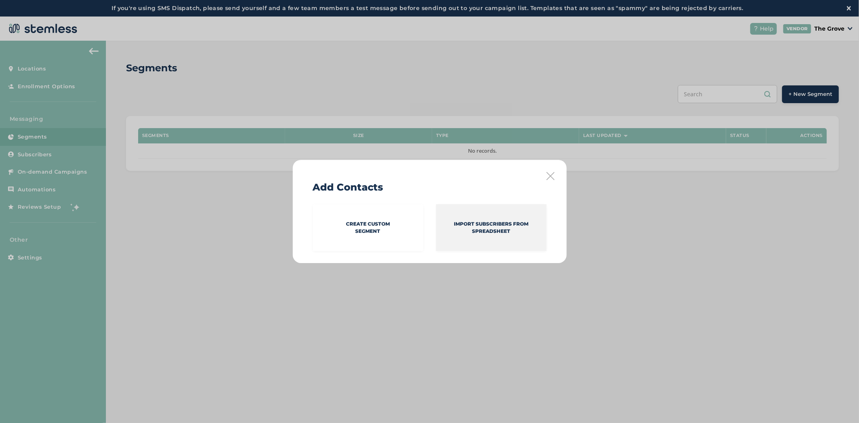
click at [529, 222] on p "Import Subscribers from spreadsheet" at bounding box center [491, 227] width 110 height 14
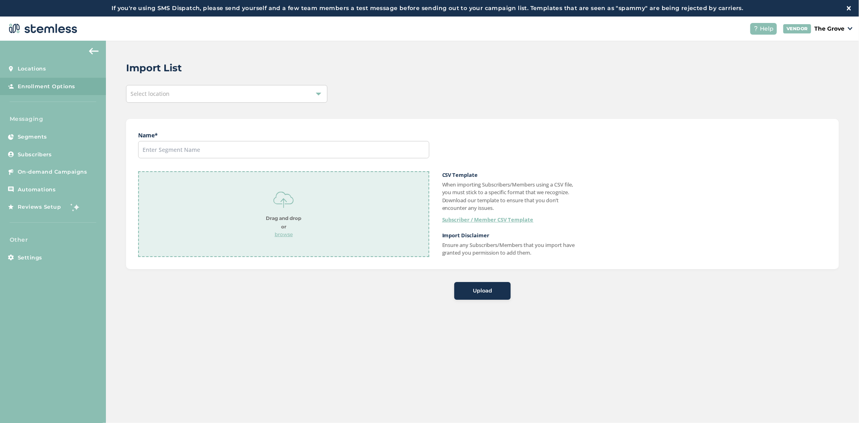
click at [196, 90] on div "Select location" at bounding box center [226, 94] width 201 height 18
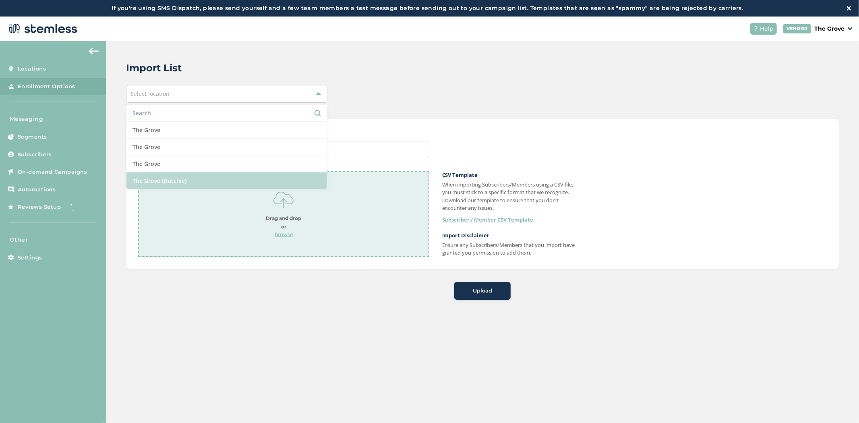
click at [174, 180] on li "The Grove (Dutchie)" at bounding box center [226, 180] width 201 height 17
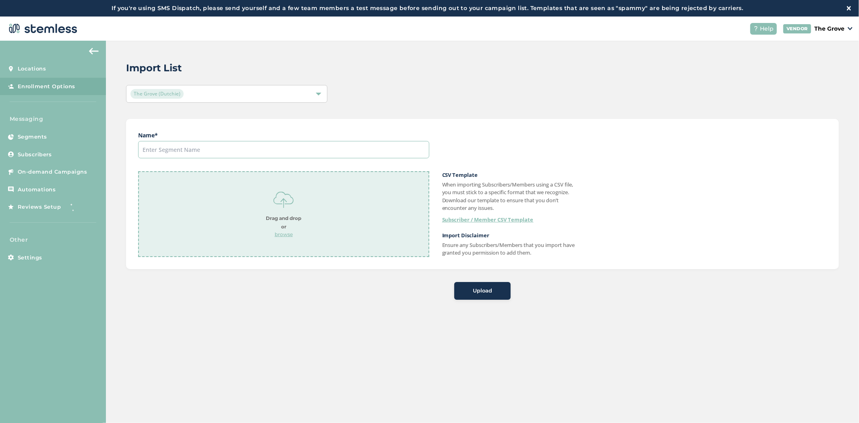
click at [191, 151] on input "text" at bounding box center [283, 149] width 291 height 17
type input "VIP"
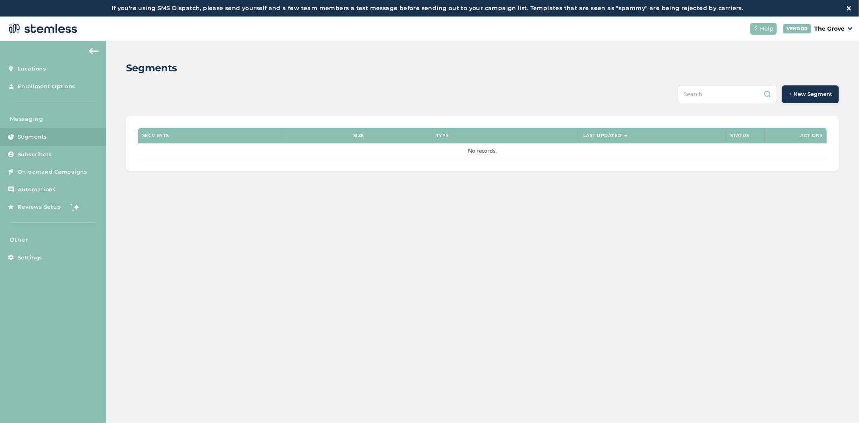
click at [798, 95] on span "+ New Segment" at bounding box center [810, 94] width 44 height 8
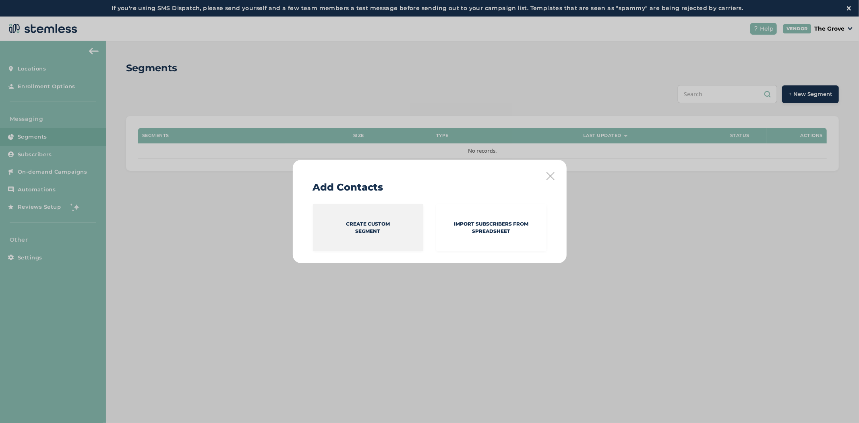
click at [366, 232] on p "Create Custom Segment" at bounding box center [368, 227] width 44 height 14
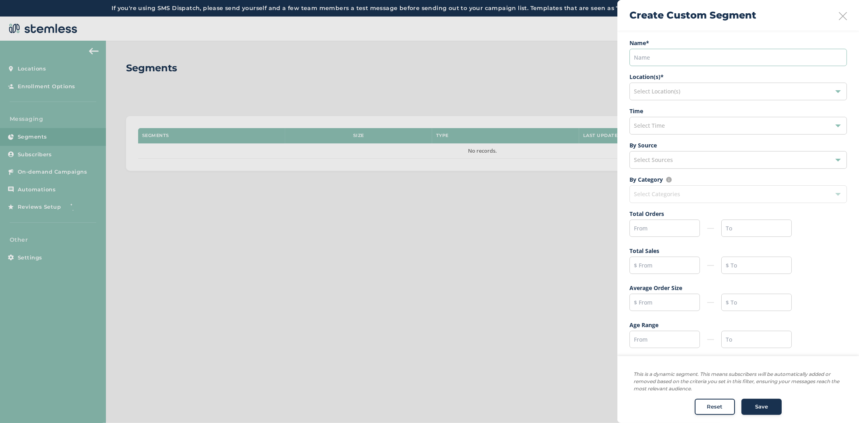
click at [690, 57] on input "text" at bounding box center [737, 57] width 217 height 17
type input "VIP"
click at [656, 223] on input "text" at bounding box center [664, 227] width 70 height 17
type input "15"
click at [633, 266] on input "text" at bounding box center [664, 264] width 70 height 17
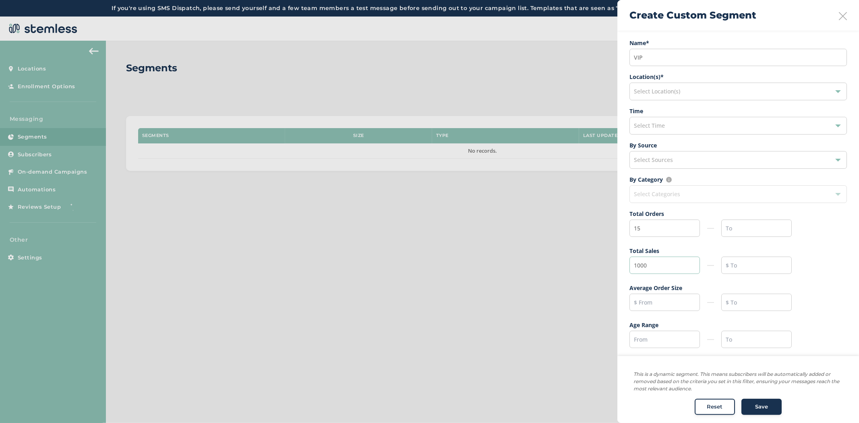
type input "1000"
click at [641, 298] on input "text" at bounding box center [664, 302] width 70 height 17
drag, startPoint x: 663, startPoint y: 264, endPoint x: 561, endPoint y: 246, distance: 103.5
click at [561, 171] on div "Create Custom Segment Name * VIP Location(s) * Select Location(s) Time Select T…" at bounding box center [482, 171] width 713 height 0
click at [642, 299] on input "text" at bounding box center [664, 302] width 70 height 17
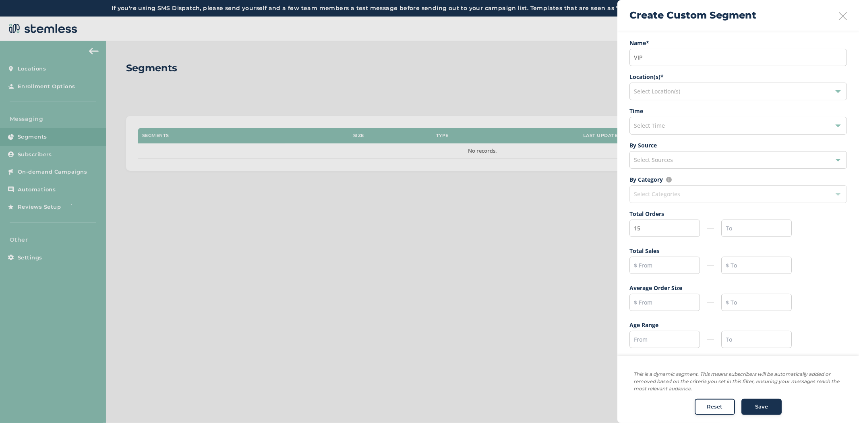
click at [840, 15] on icon at bounding box center [843, 16] width 8 height 8
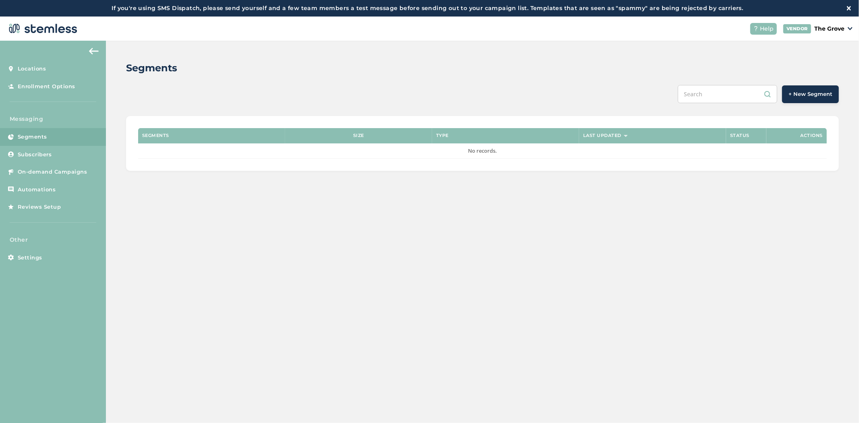
click at [786, 84] on div "Segments + New Segment Segments Size Type Last Updated Status Actions No record…" at bounding box center [482, 116] width 753 height 150
click at [794, 93] on span "+ New Segment" at bounding box center [810, 94] width 44 height 8
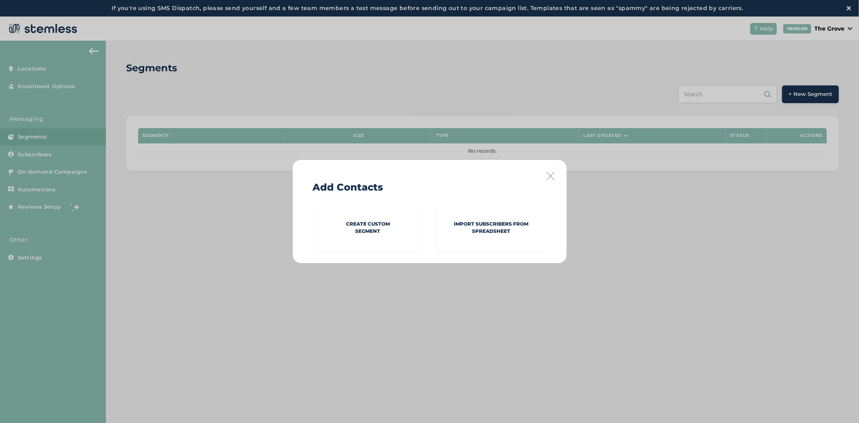
click at [553, 178] on icon at bounding box center [550, 176] width 8 height 8
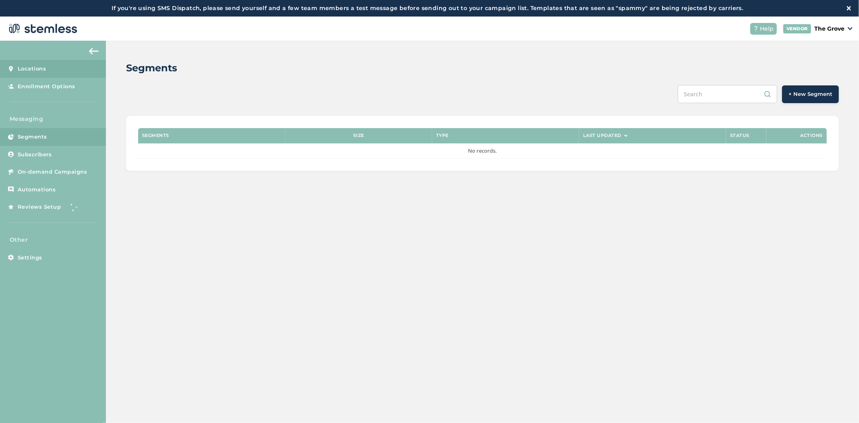
click at [36, 63] on link "Locations" at bounding box center [53, 69] width 106 height 18
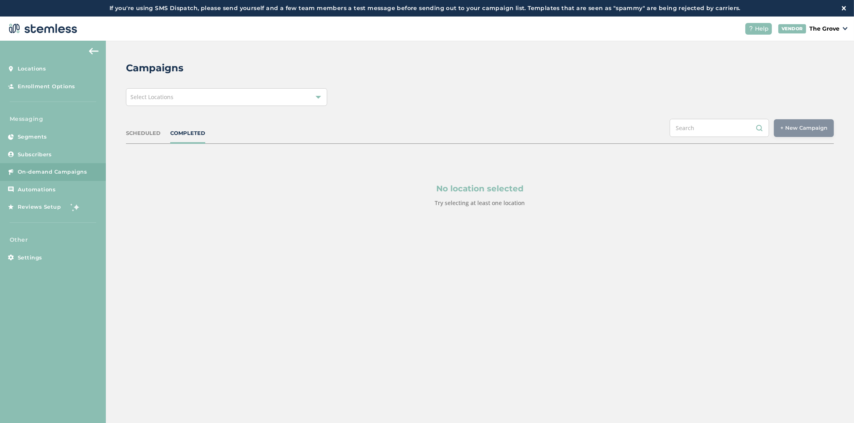
click at [246, 105] on div "Select Locations" at bounding box center [226, 97] width 201 height 18
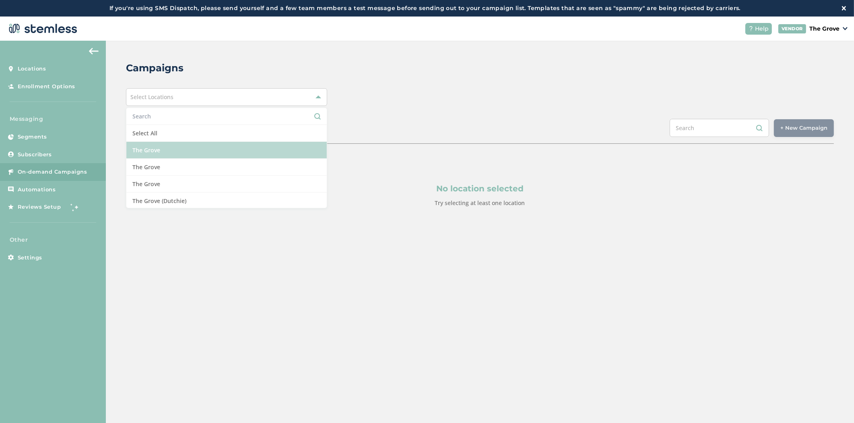
click at [240, 147] on li "The Grove" at bounding box center [226, 150] width 201 height 17
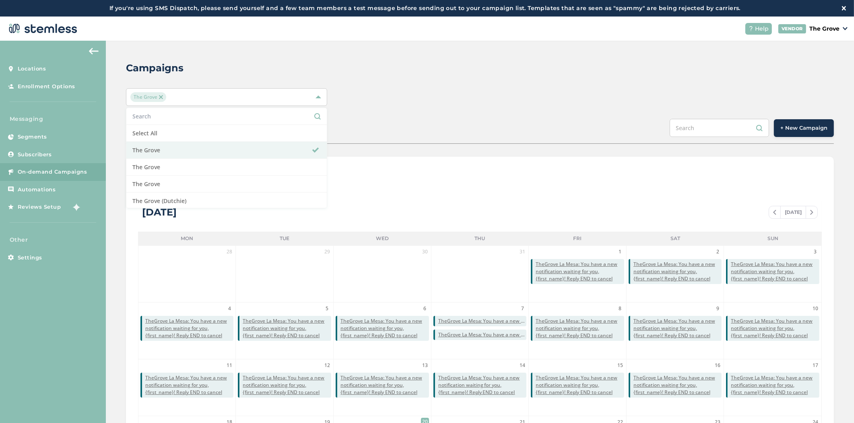
click at [507, 79] on div "Campaigns The Grove Select All The Grove [GEOGRAPHIC_DATA] [GEOGRAPHIC_DATA] (D…" at bounding box center [480, 301] width 749 height 521
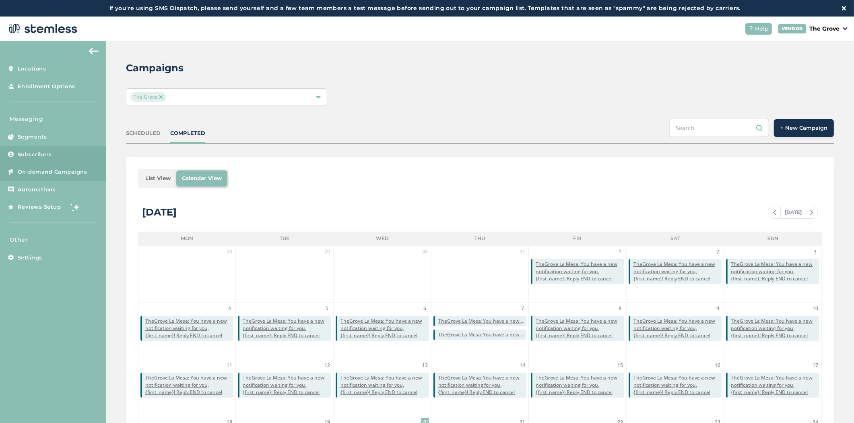
click at [29, 159] on link "Subscribers" at bounding box center [53, 155] width 106 height 18
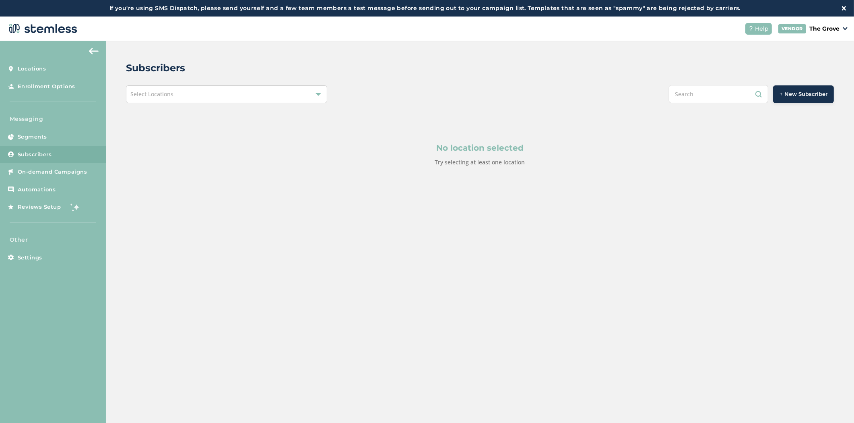
click at [188, 96] on div "Select Locations" at bounding box center [226, 94] width 201 height 18
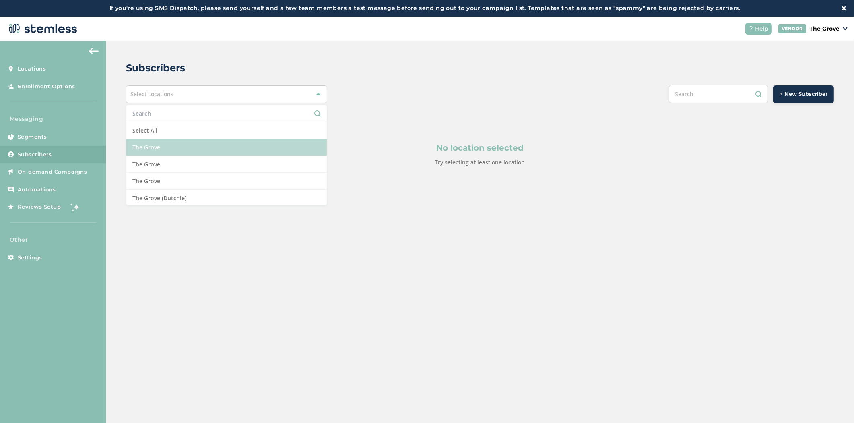
click at [172, 145] on li "The Grove" at bounding box center [226, 147] width 201 height 17
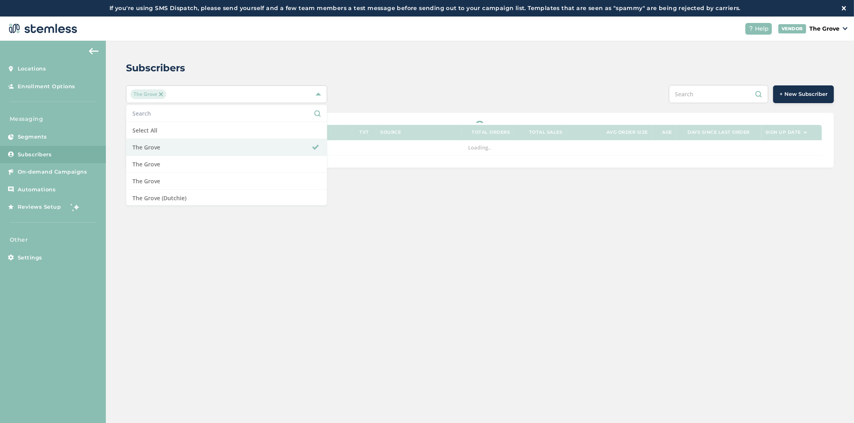
click at [356, 87] on span "The Grove Select All [GEOGRAPHIC_DATA] [GEOGRAPHIC_DATA] [GEOGRAPHIC_DATA] (Dut…" at bounding box center [244, 94] width 236 height 18
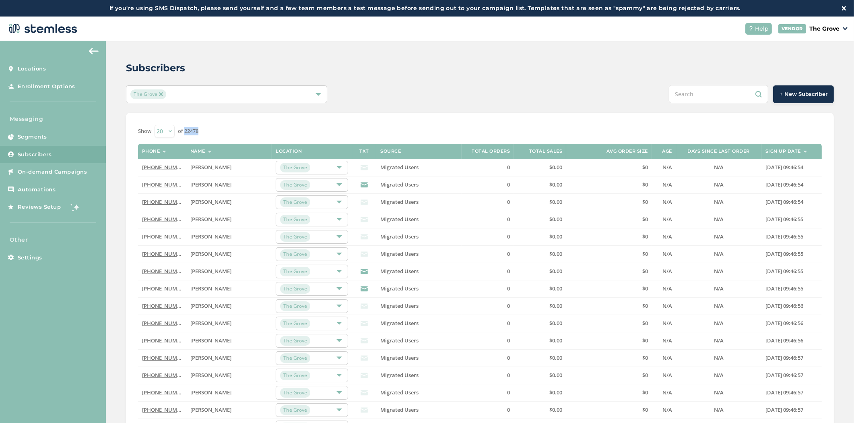
drag, startPoint x: 202, startPoint y: 130, endPoint x: 184, endPoint y: 134, distance: 19.0
click at [184, 134] on div "Show 20 50 100 of 22478" at bounding box center [480, 131] width 684 height 12
click at [275, 90] on div "The Grove" at bounding box center [222, 94] width 184 height 10
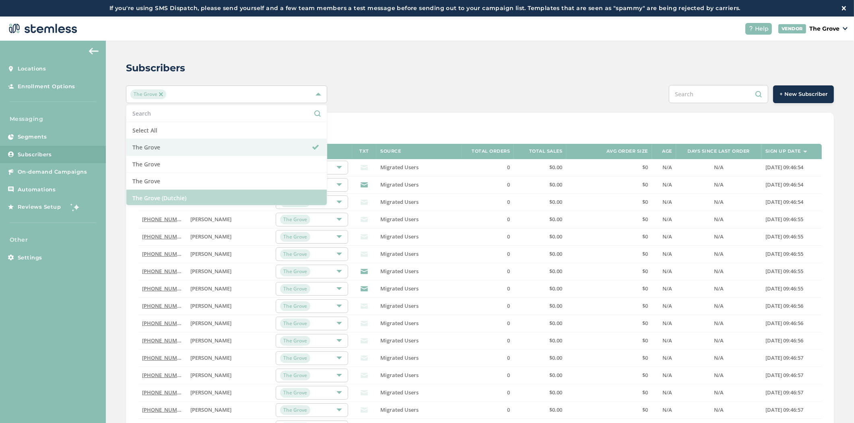
click at [134, 197] on li "The Grove (Dutchie)" at bounding box center [226, 198] width 201 height 17
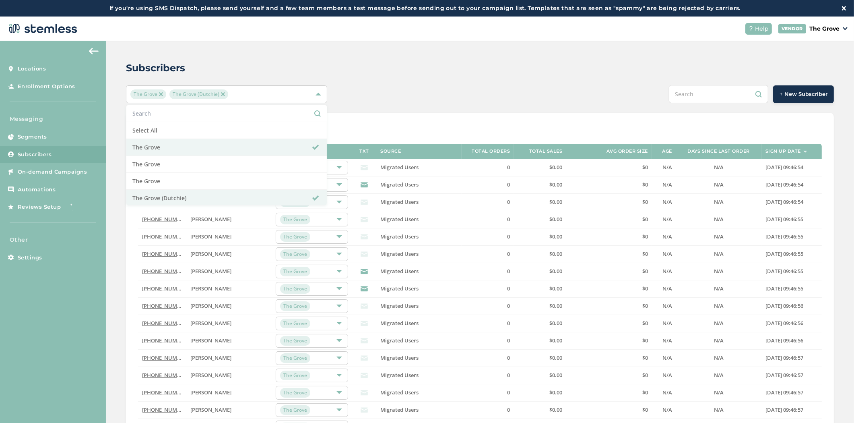
click at [412, 86] on div "The Grove [GEOGRAPHIC_DATA] (Dutchie) Select All The Grove [GEOGRAPHIC_DATA] [G…" at bounding box center [480, 94] width 708 height 18
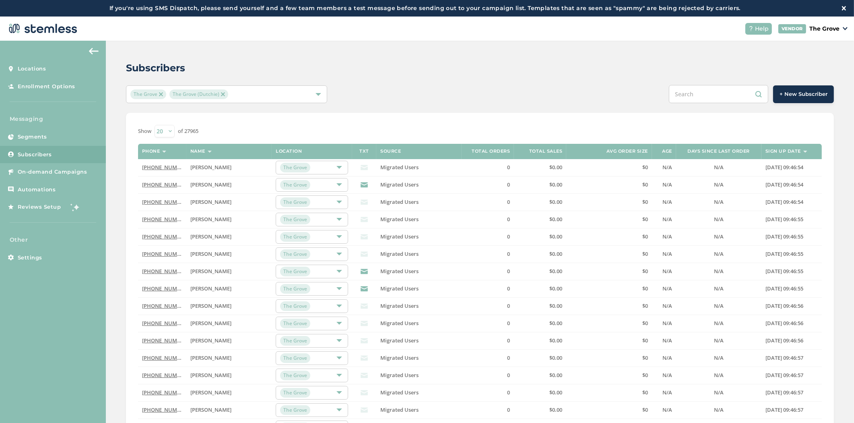
click at [163, 95] on span "The Grove" at bounding box center [148, 94] width 36 height 10
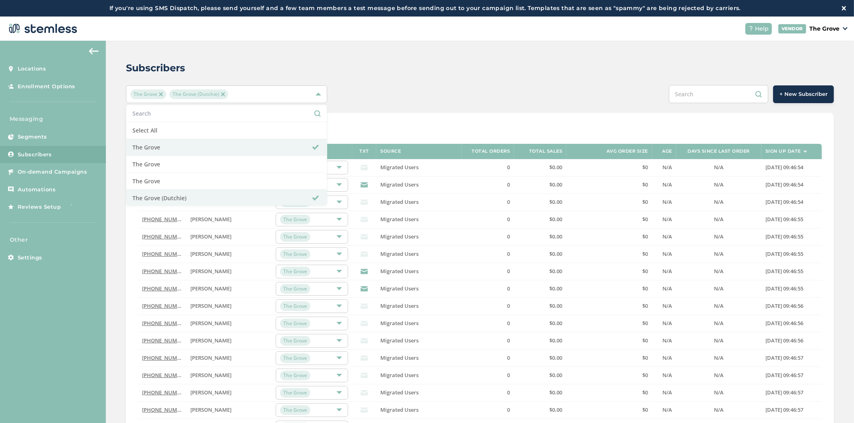
click at [161, 93] on img at bounding box center [161, 94] width 4 height 4
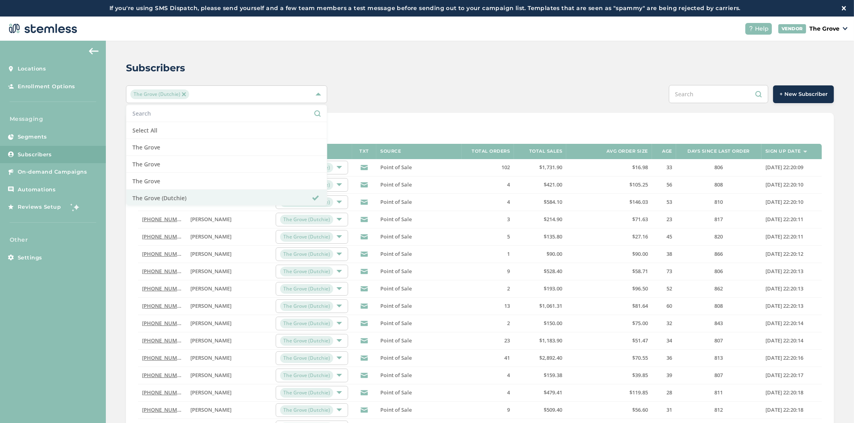
click at [459, 73] on div "Subscribers" at bounding box center [477, 68] width 702 height 14
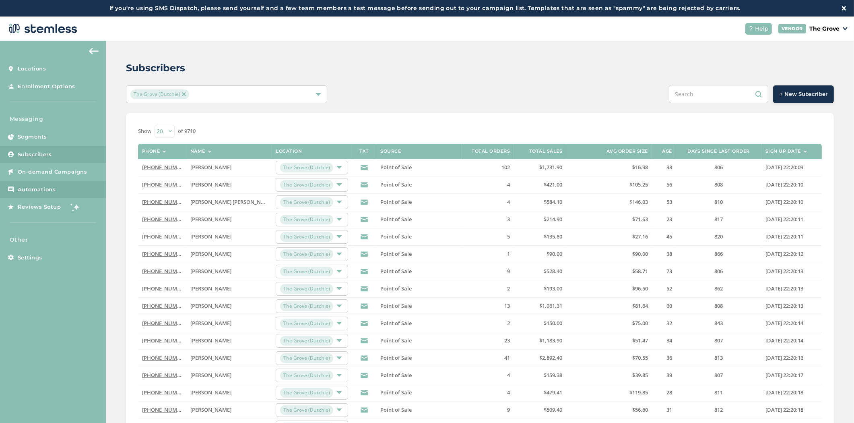
click at [23, 188] on span "Automations" at bounding box center [37, 190] width 38 height 8
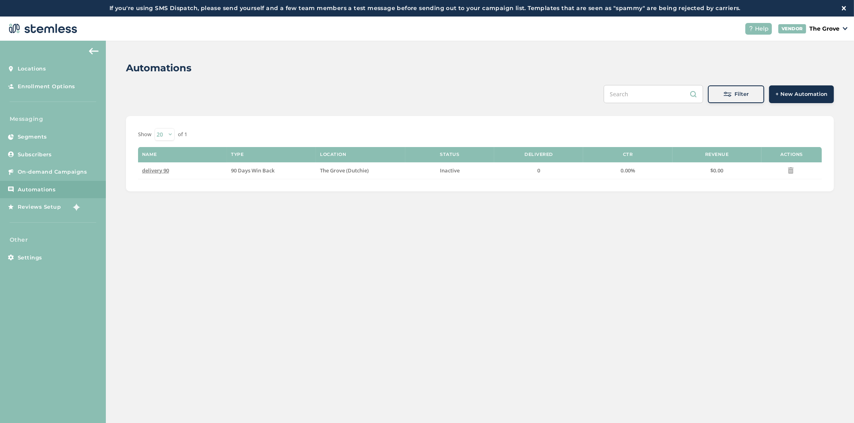
click at [804, 90] on span "+ New Automation" at bounding box center [802, 94] width 52 height 8
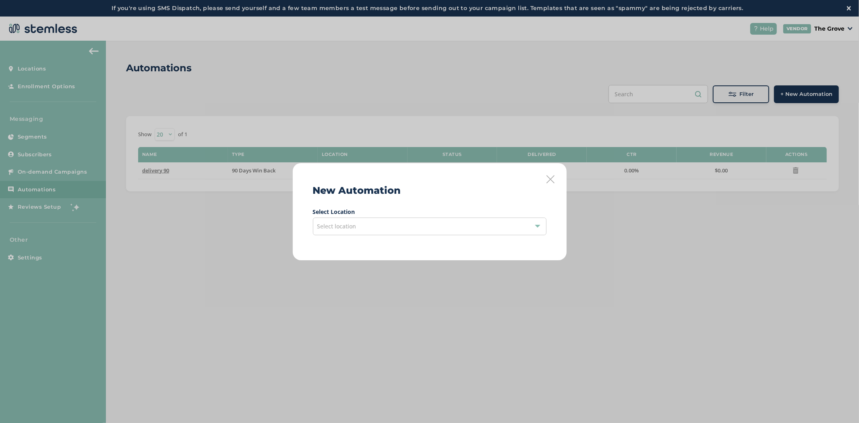
click at [443, 226] on div "Select location" at bounding box center [430, 226] width 234 height 18
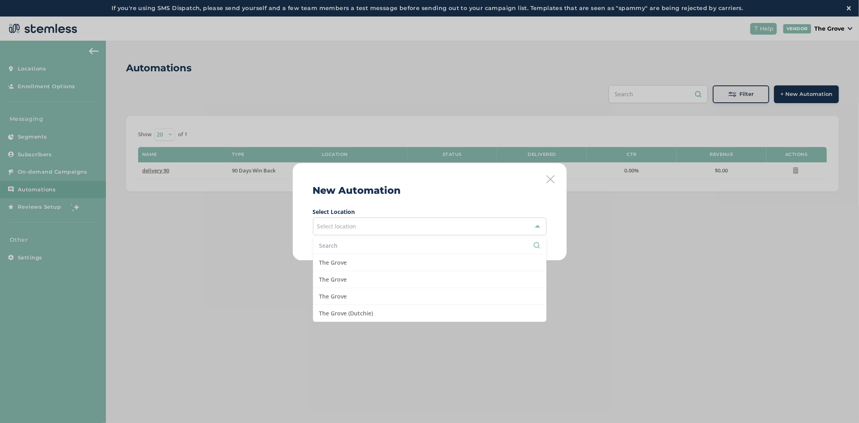
drag, startPoint x: 401, startPoint y: 318, endPoint x: 412, endPoint y: 306, distance: 16.6
click at [403, 318] on li "The Grove (Dutchie)" at bounding box center [429, 313] width 233 height 17
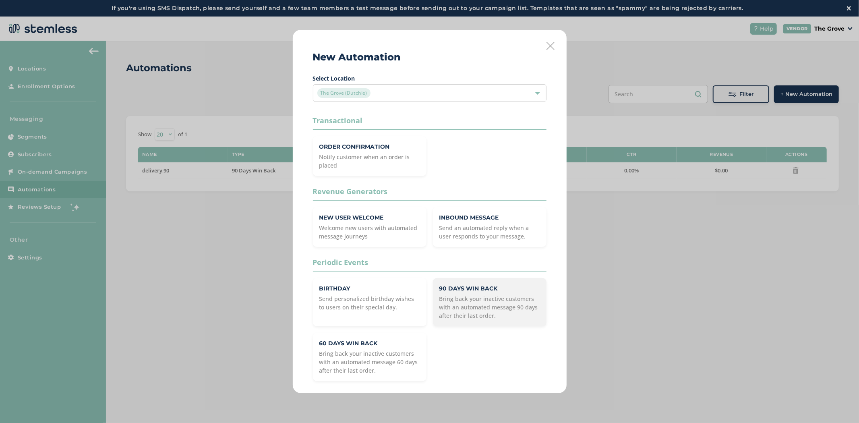
click at [505, 310] on p "Bring back your inactive customers with an automated message 90 days after thei…" at bounding box center [489, 306] width 101 height 25
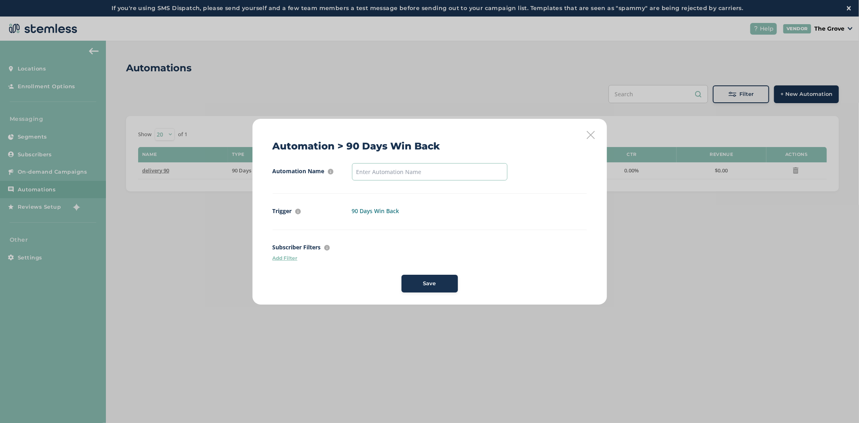
click at [443, 170] on input "text" at bounding box center [429, 171] width 155 height 17
type input "winback"
click at [425, 284] on span "Save" at bounding box center [429, 283] width 13 height 8
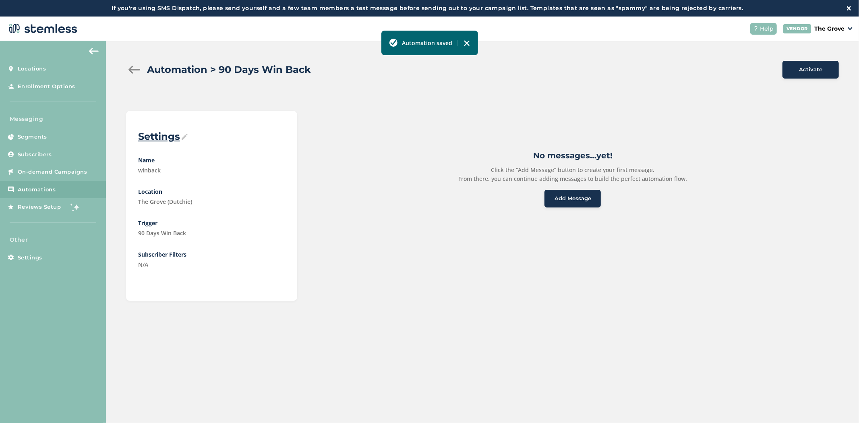
click at [565, 201] on span "Add Message" at bounding box center [572, 198] width 37 height 8
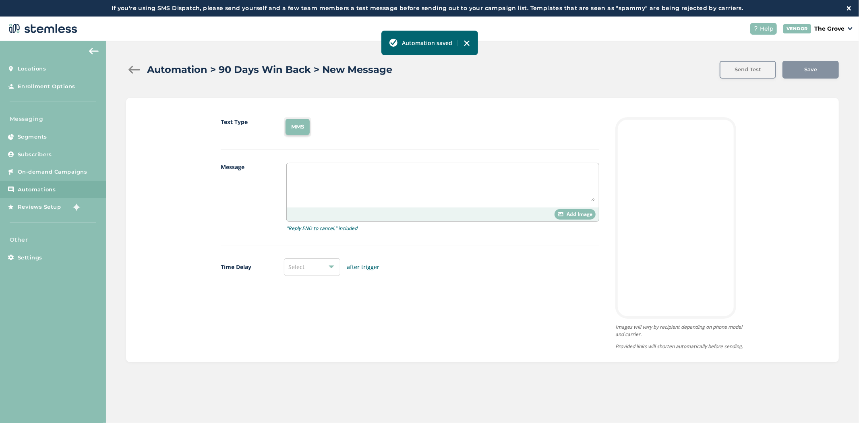
click at [315, 188] on textarea at bounding box center [443, 184] width 304 height 34
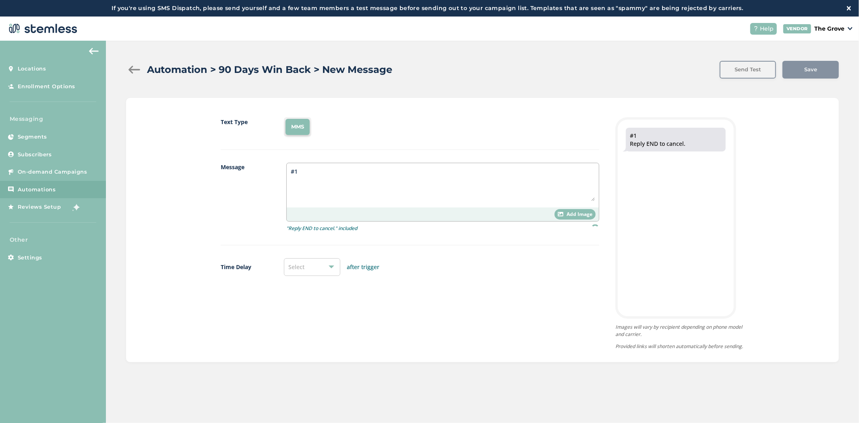
type textarea "#1"
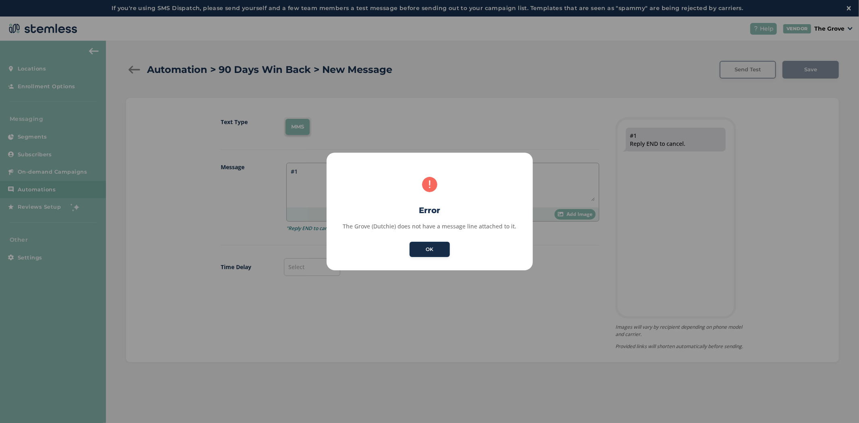
click at [428, 246] on button "OK" at bounding box center [429, 249] width 40 height 15
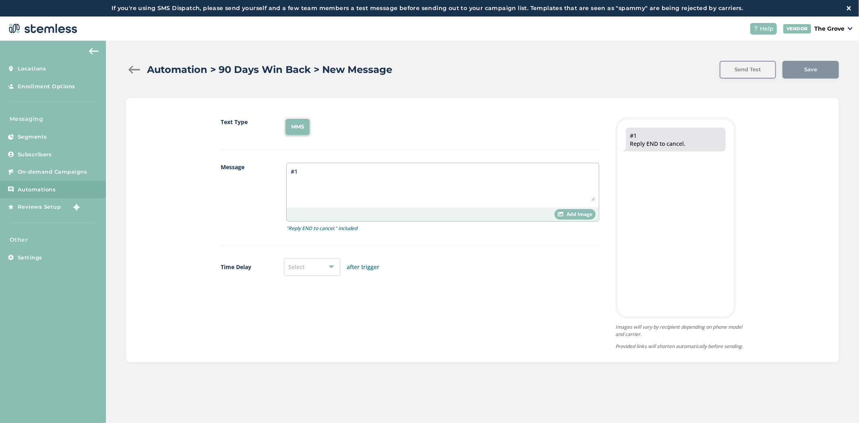
click at [131, 69] on div at bounding box center [134, 70] width 16 height 8
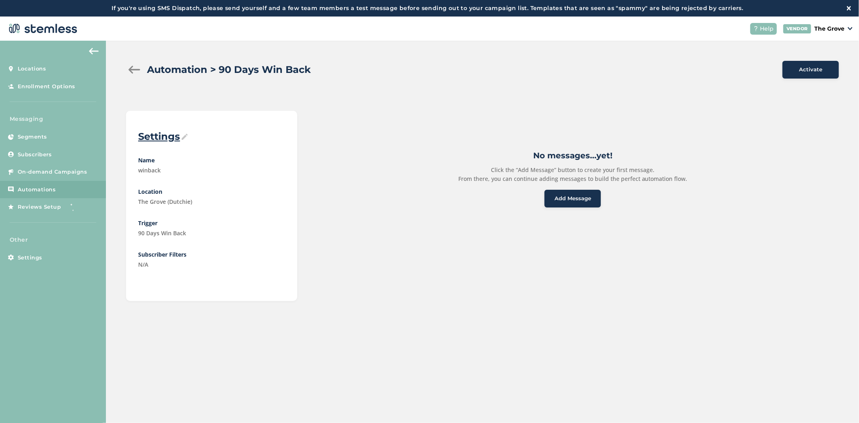
click at [131, 73] on div at bounding box center [134, 70] width 16 height 8
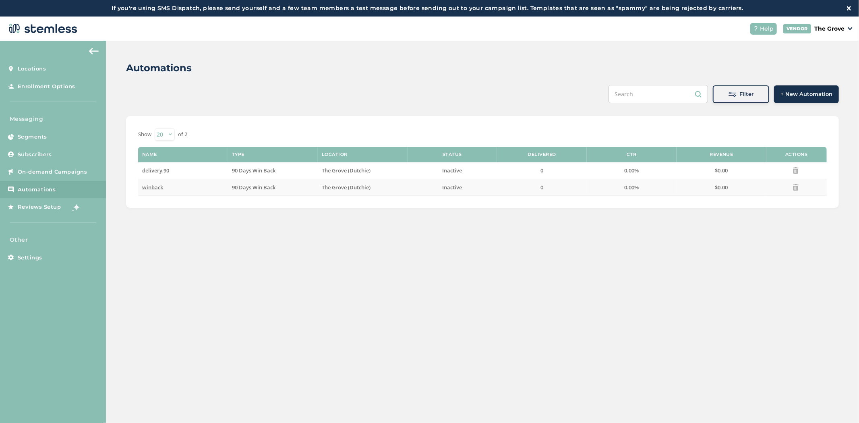
click at [792, 189] on icon at bounding box center [795, 187] width 6 height 6
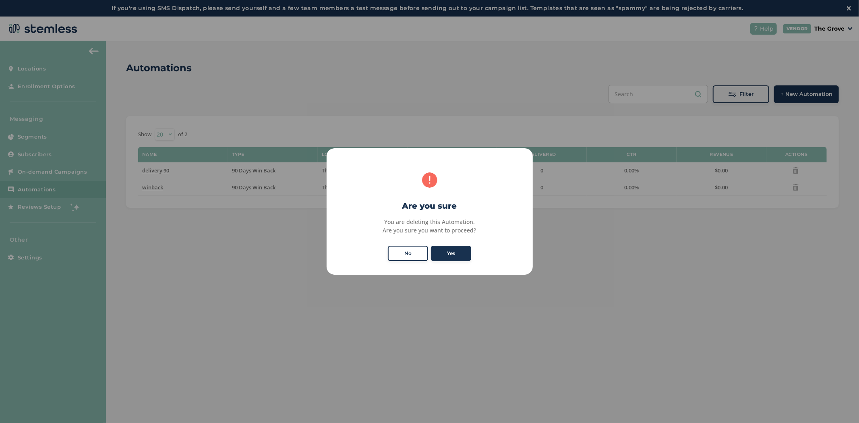
click at [643, 284] on div "× Are you sure You are deleting this Automation. Are you sure you want to proce…" at bounding box center [429, 211] width 859 height 423
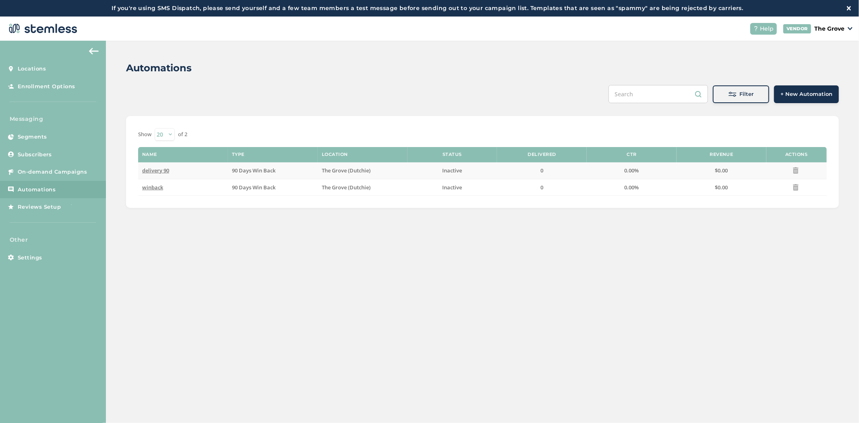
click at [792, 167] on icon at bounding box center [795, 170] width 6 height 6
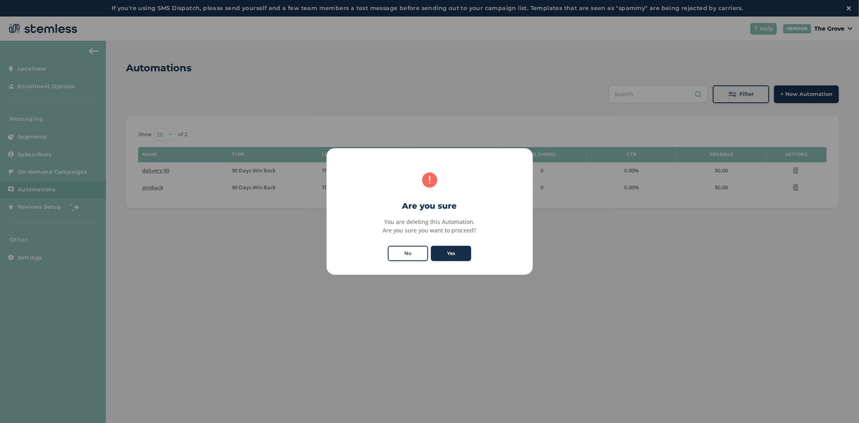
click at [443, 252] on button "Yes" at bounding box center [451, 253] width 40 height 15
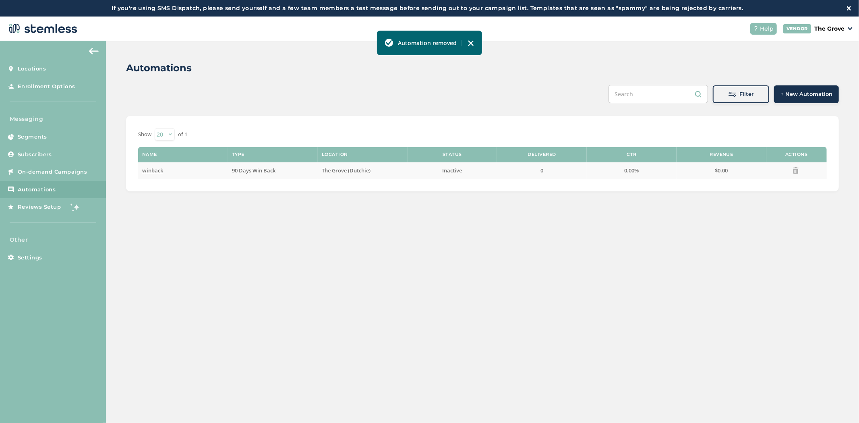
click at [792, 168] on icon at bounding box center [795, 170] width 6 height 6
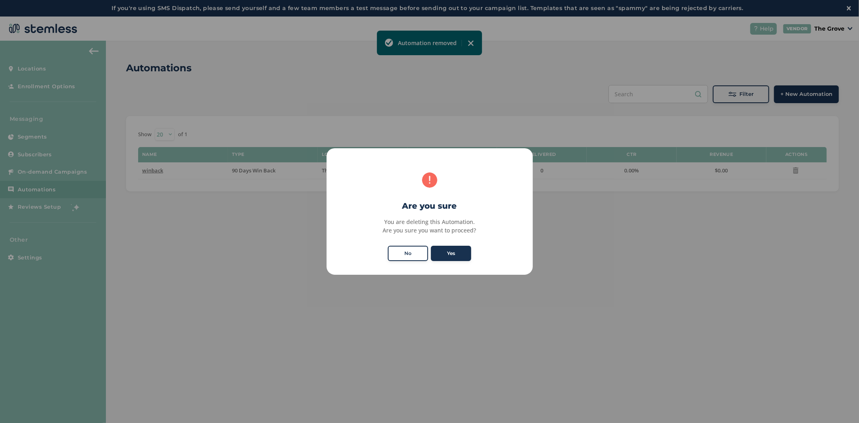
click at [441, 258] on button "Yes" at bounding box center [451, 253] width 40 height 15
